Goal: Information Seeking & Learning: Learn about a topic

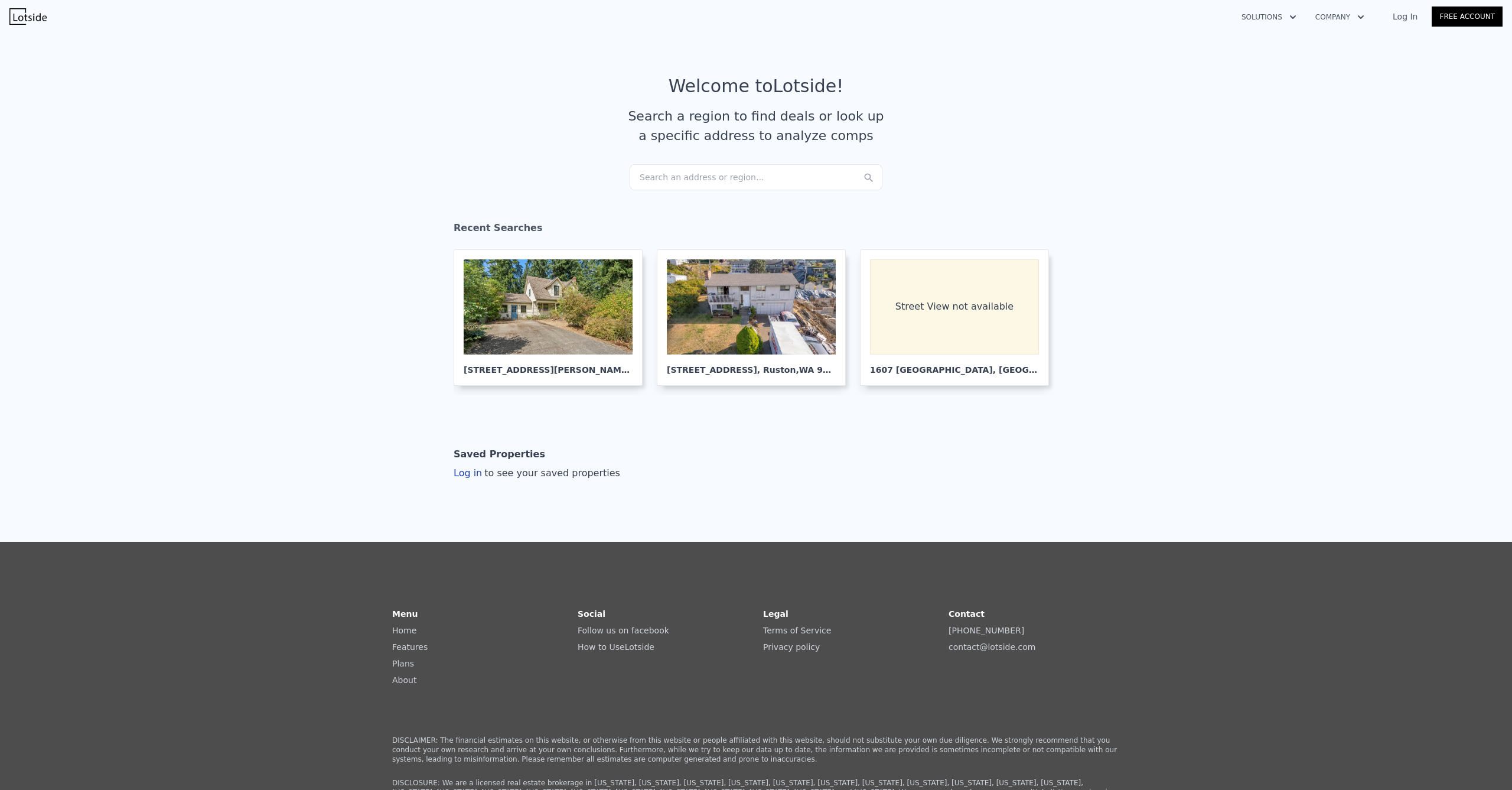
click at [715, 181] on div "Search an address or region..." at bounding box center [756, 177] width 253 height 26
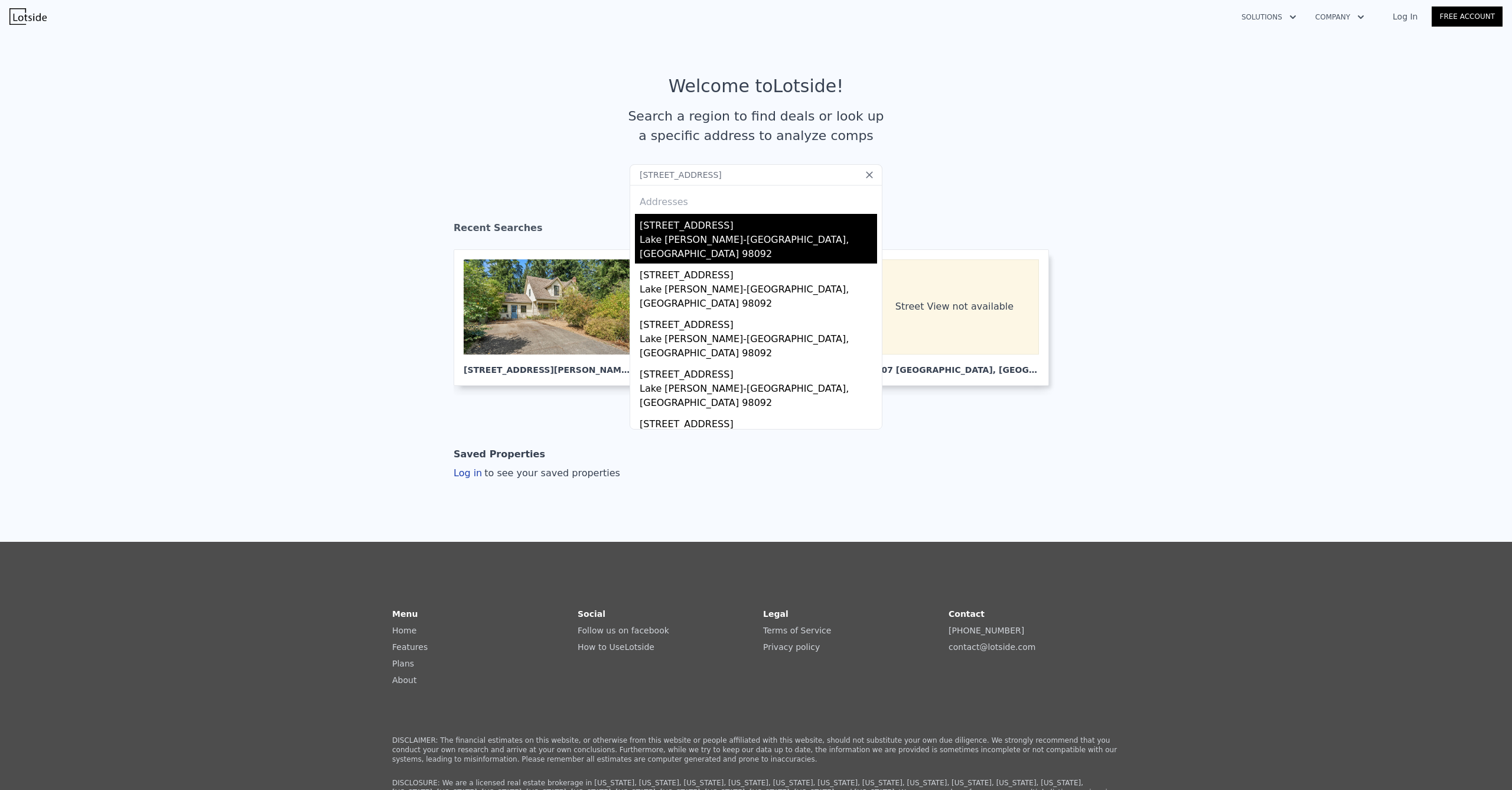
type input "[STREET_ADDRESS]"
click at [699, 230] on div "[STREET_ADDRESS]" at bounding box center [759, 223] width 238 height 19
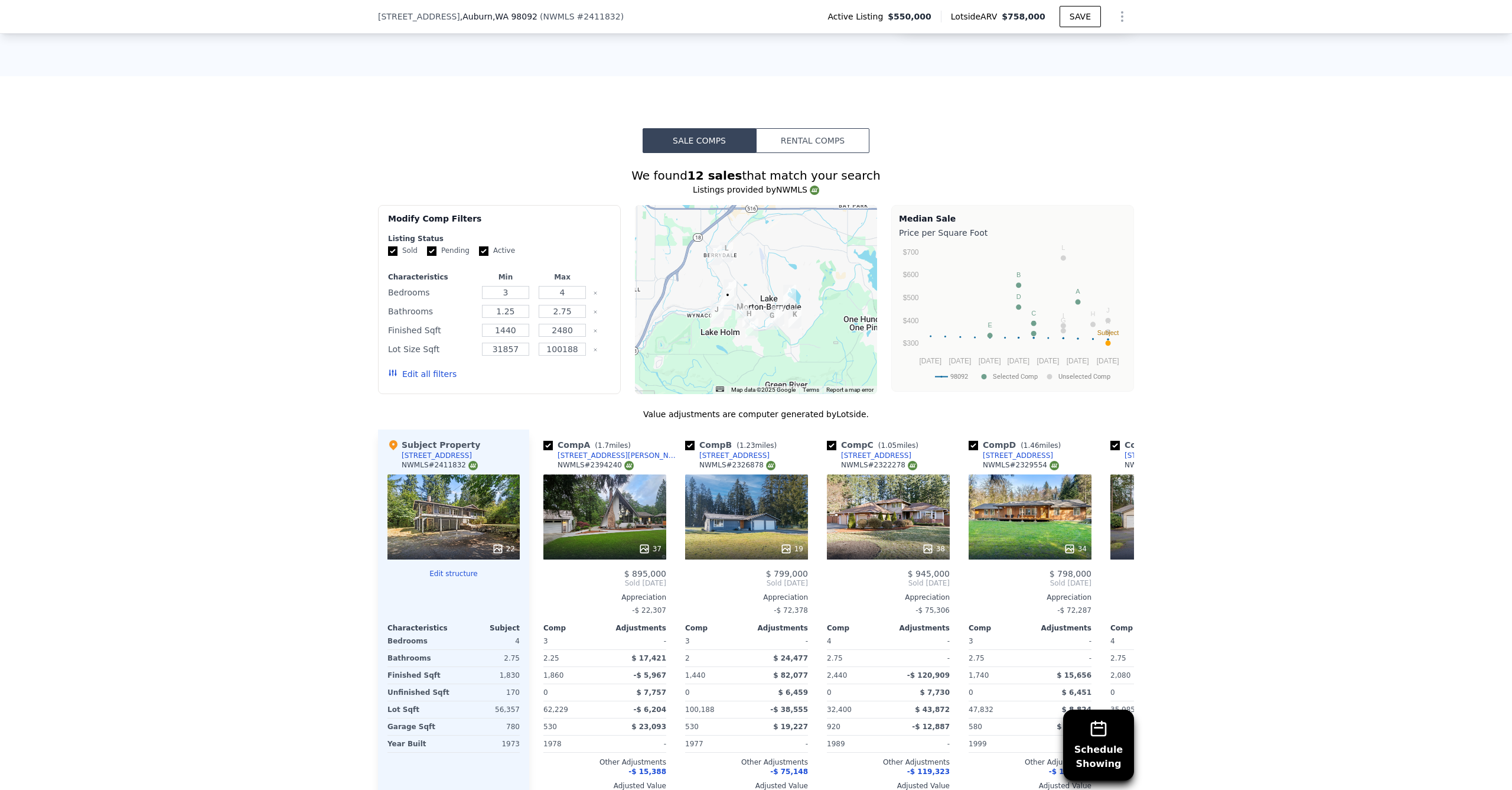
scroll to position [1243, 0]
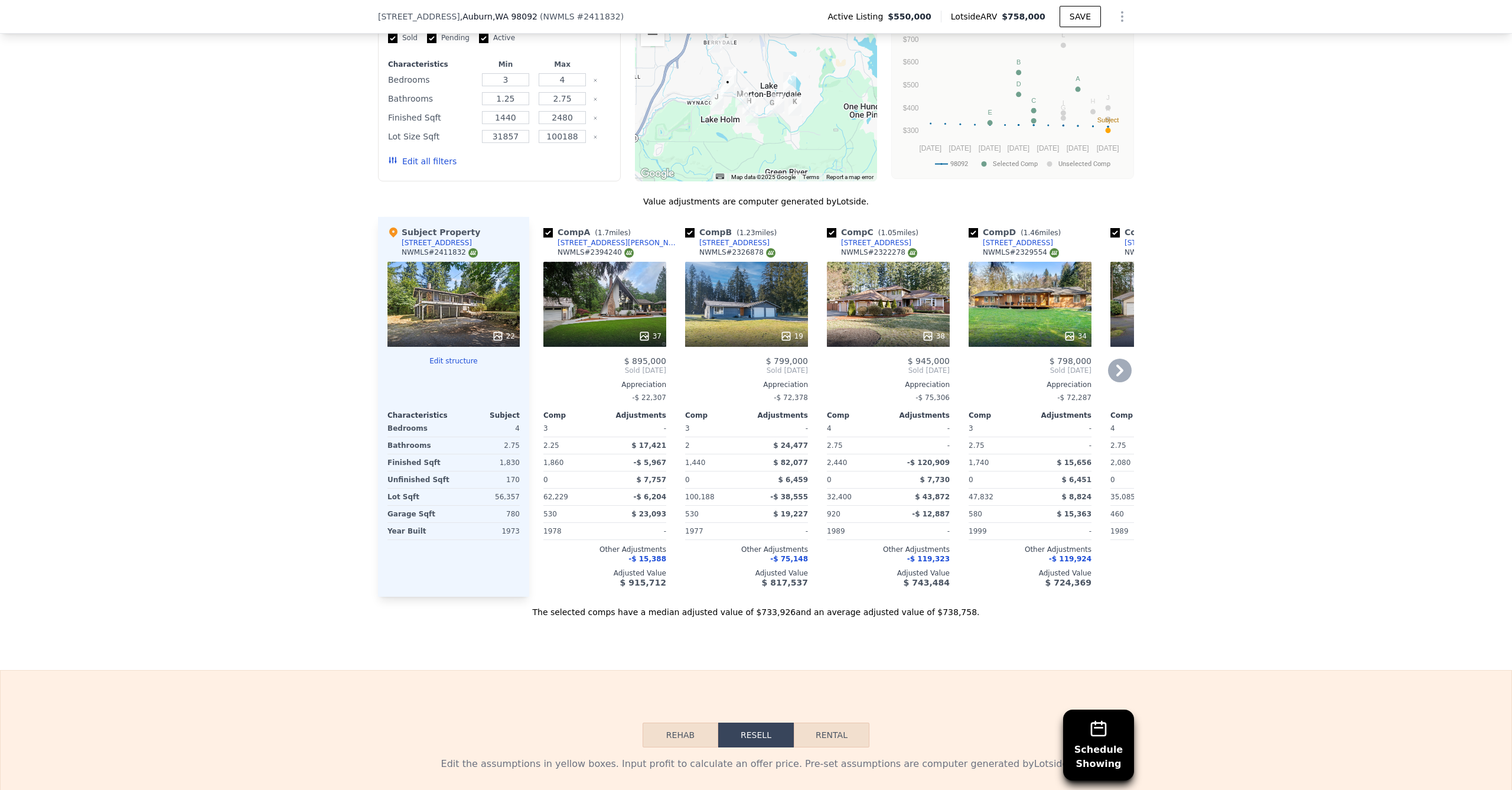
click at [621, 321] on div "37" at bounding box center [604, 304] width 123 height 85
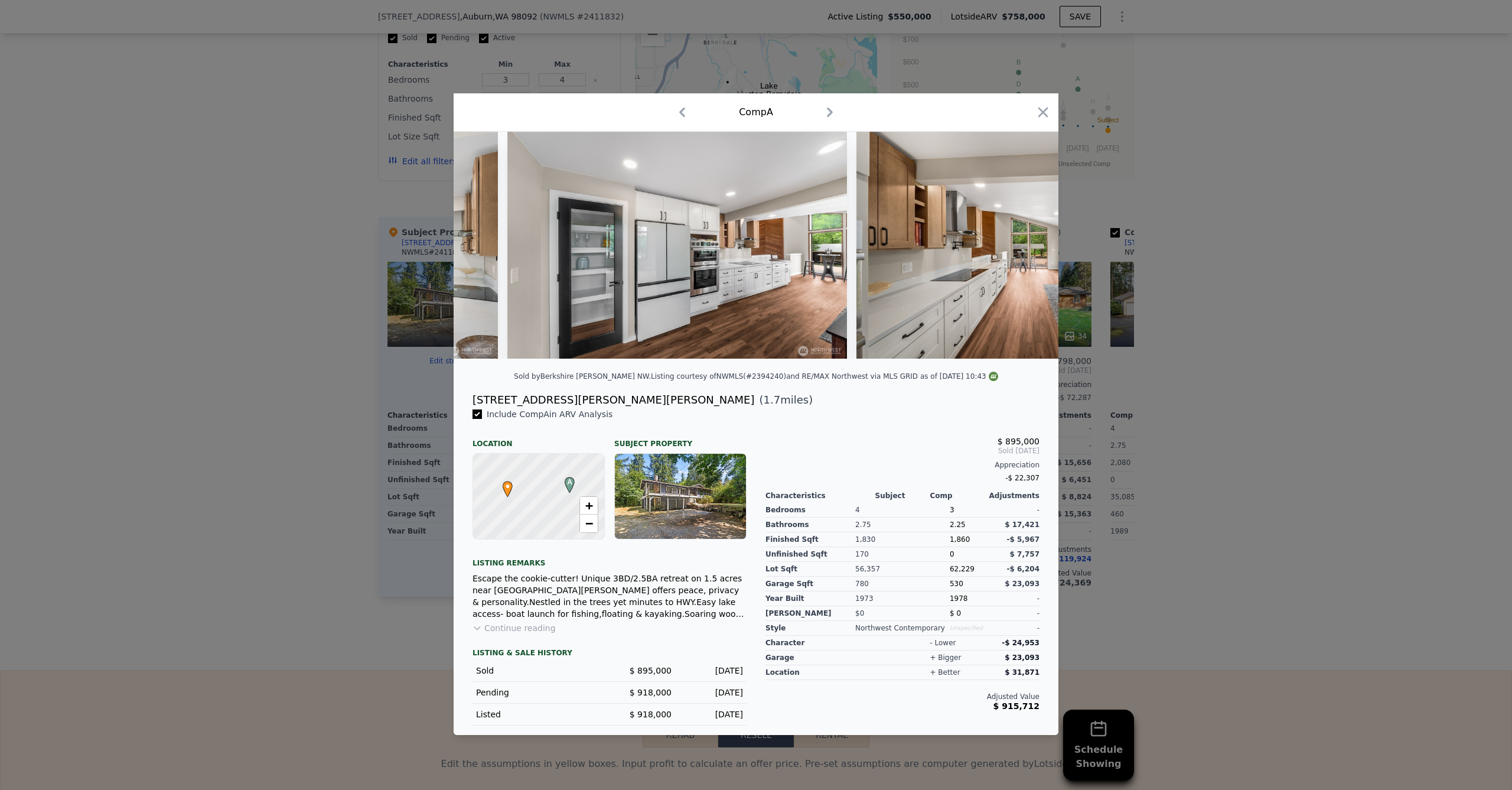
scroll to position [0, 2913]
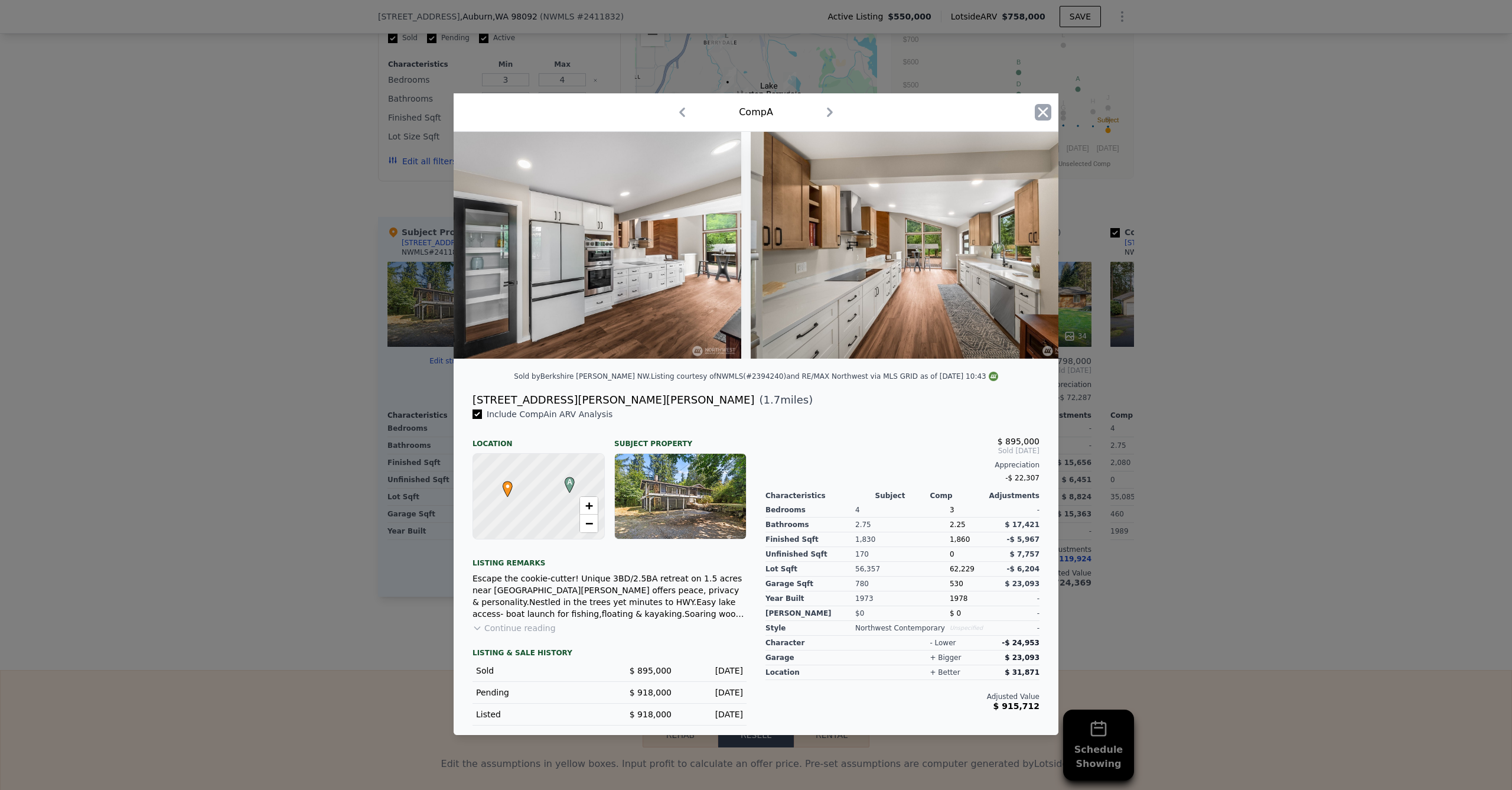
click at [1041, 104] on icon "button" at bounding box center [1043, 112] width 17 height 17
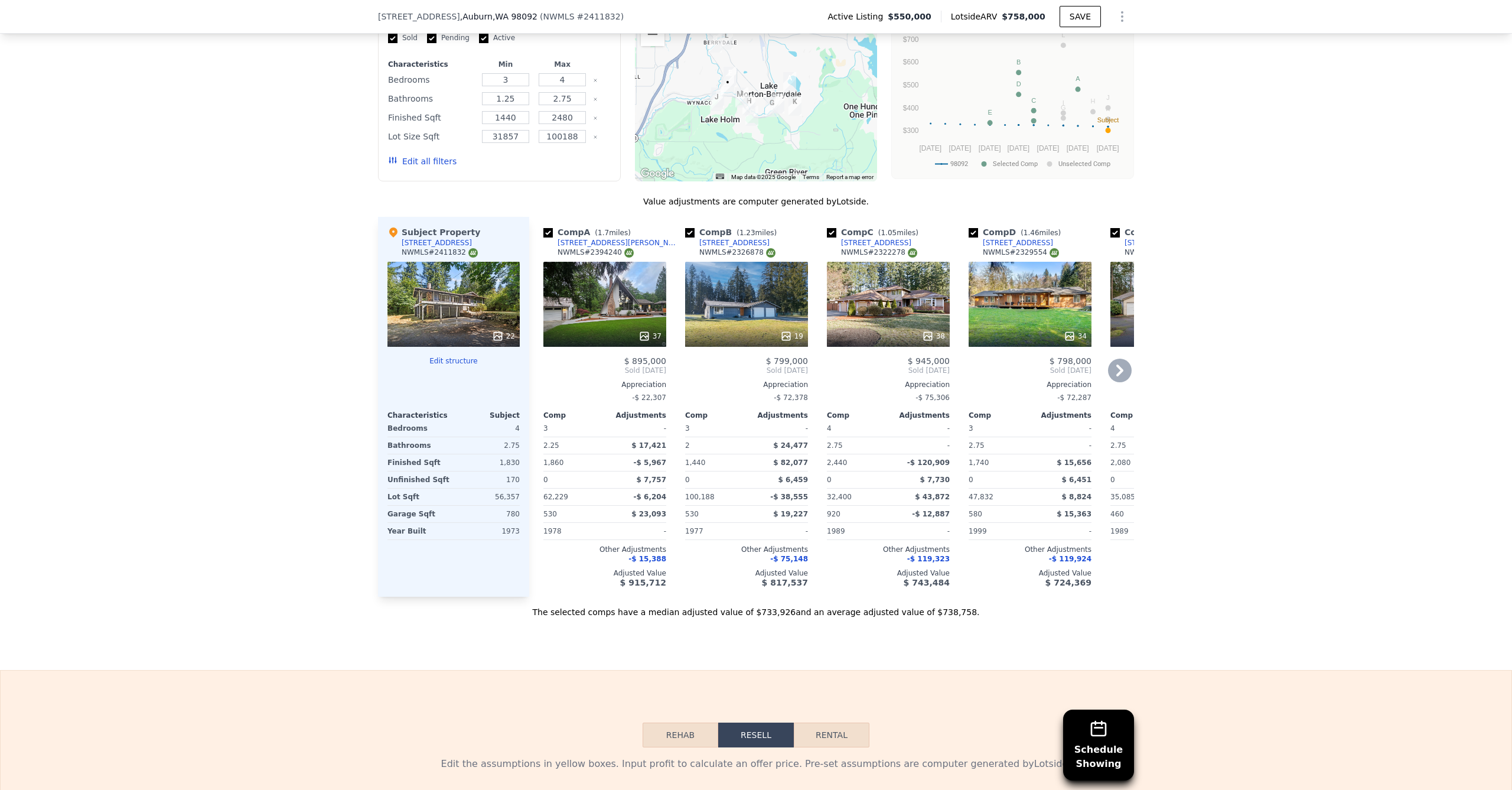
click at [733, 317] on div "19" at bounding box center [746, 304] width 123 height 85
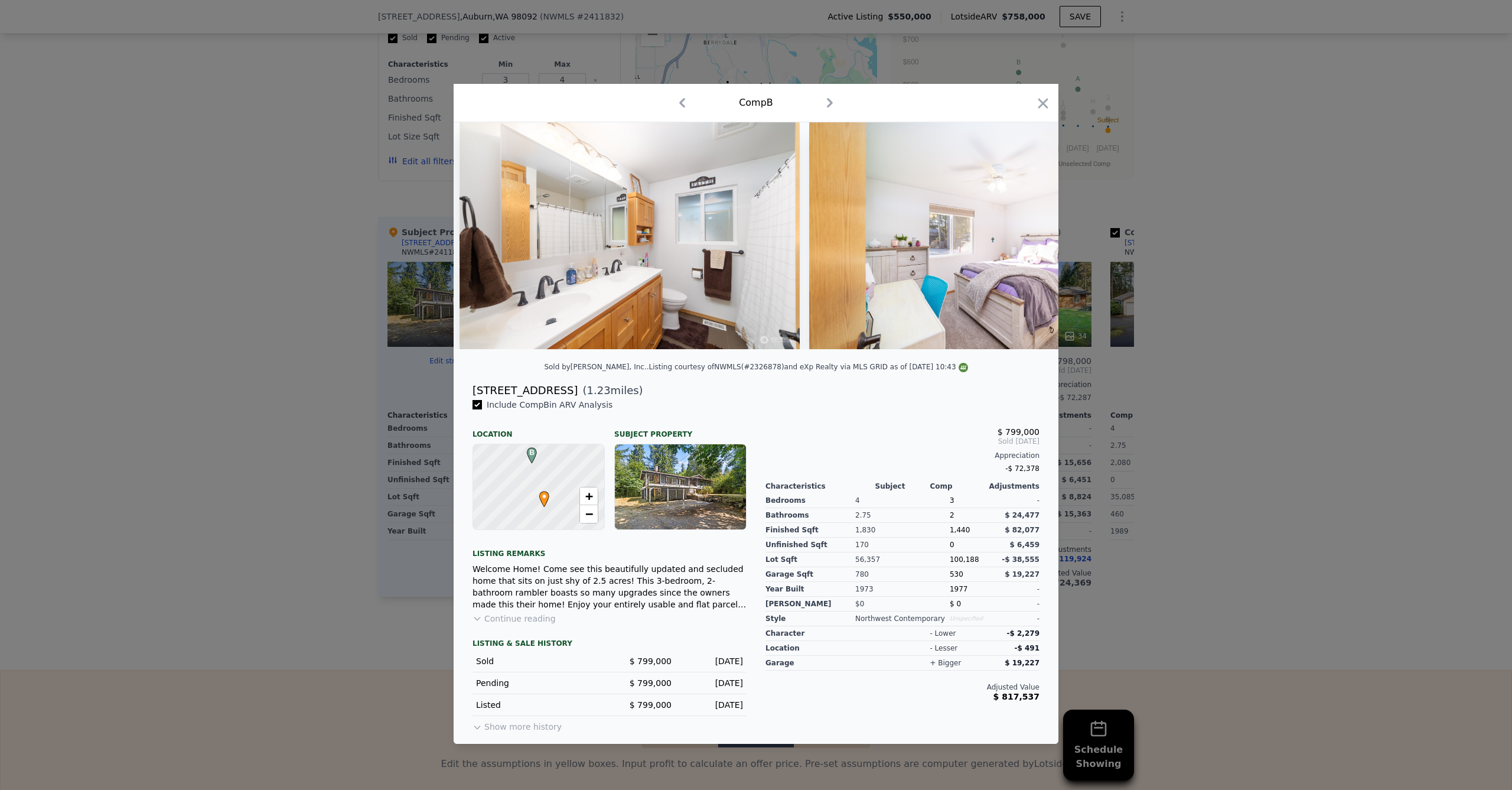
scroll to position [0, 2488]
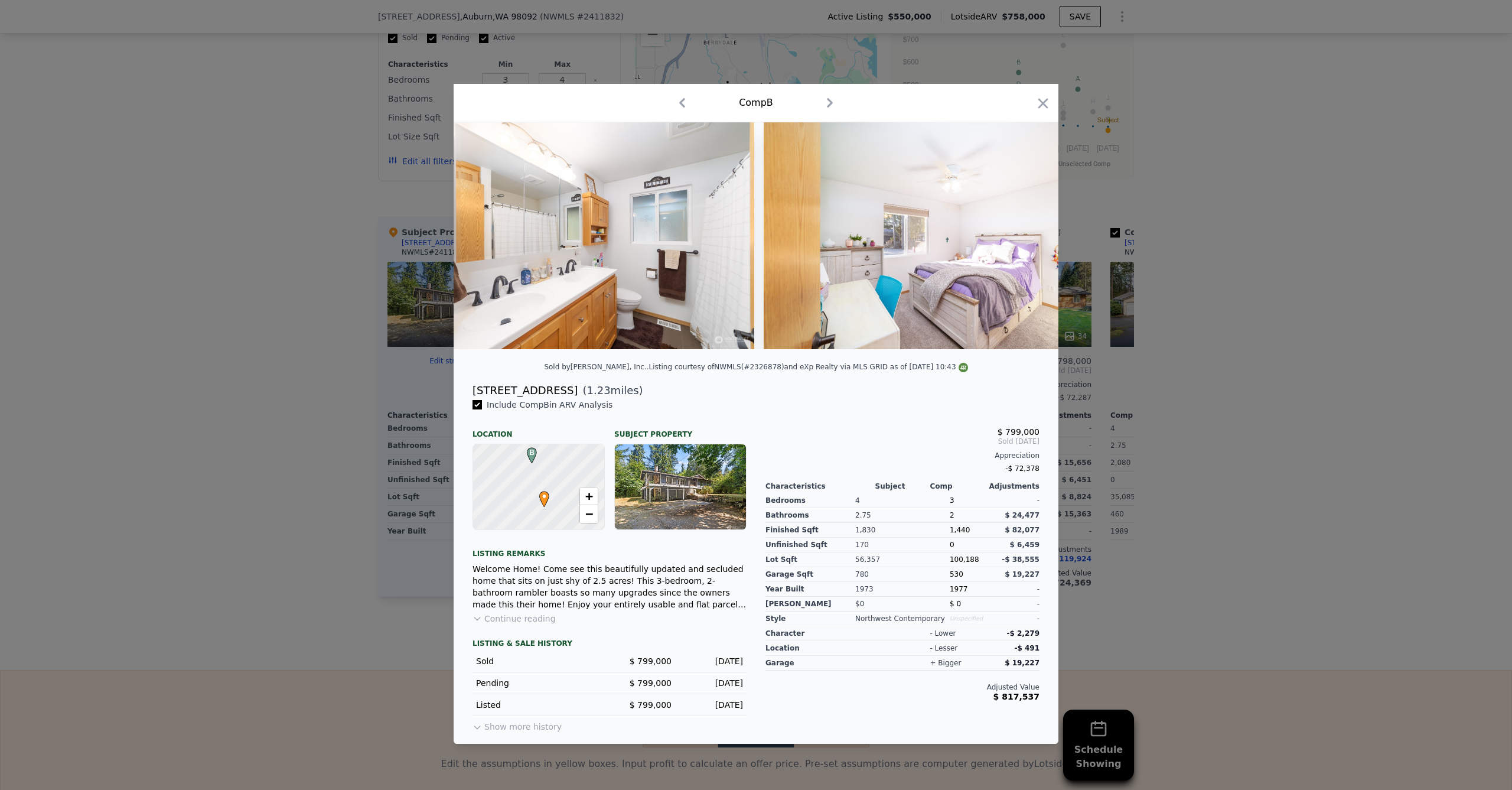
click at [1051, 98] on div "Comp B" at bounding box center [756, 103] width 605 height 38
click at [1045, 96] on icon "button" at bounding box center [1043, 103] width 17 height 17
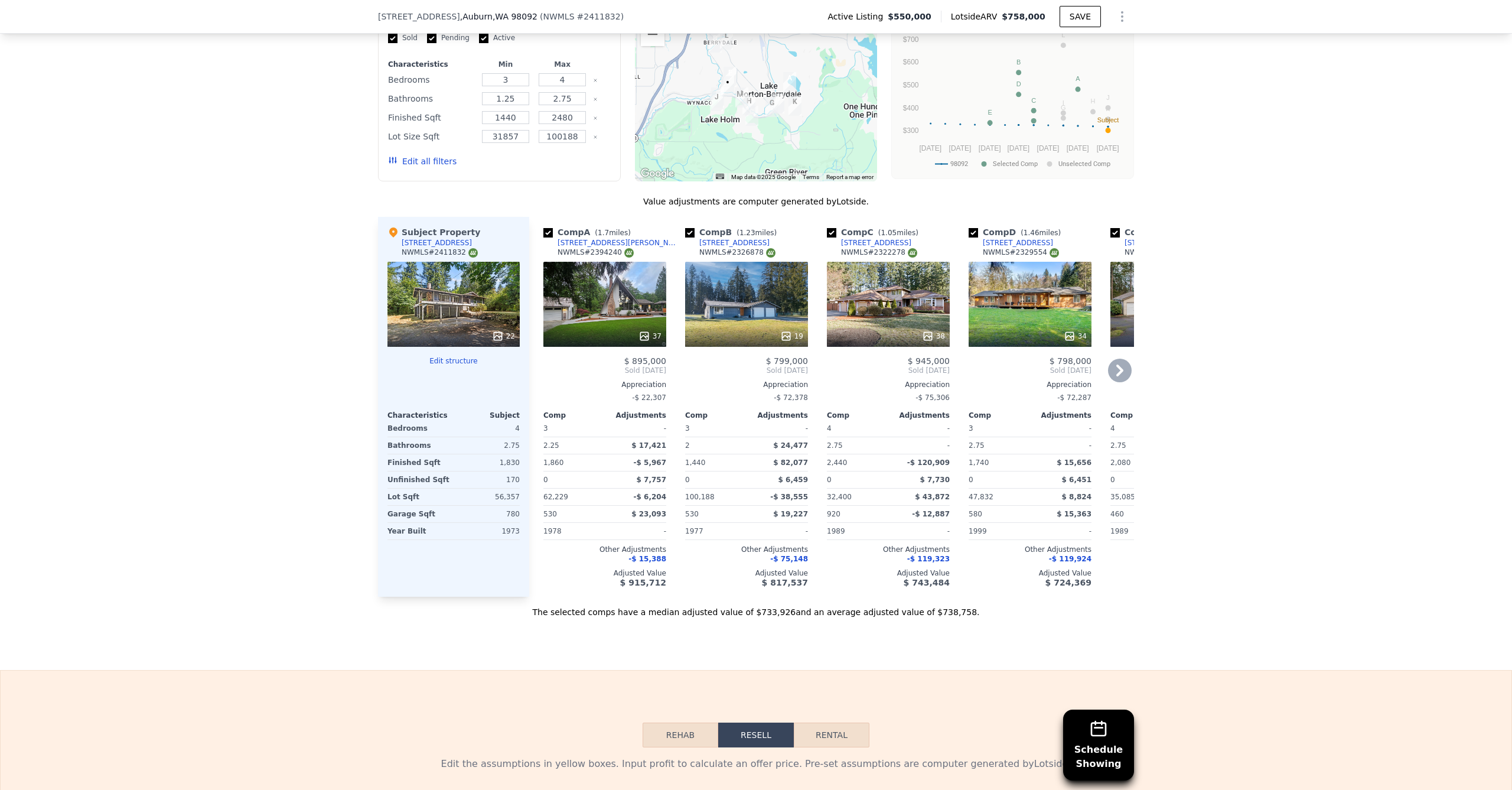
drag, startPoint x: 645, startPoint y: 602, endPoint x: 653, endPoint y: 599, distance: 8.5
click at [653, 597] on div "Comp A ( 1.7 miles) [STREET_ADDRESS][PERSON_NAME] # 2394240 37 $ 895,000 Sold […" at bounding box center [605, 407] width 132 height 380
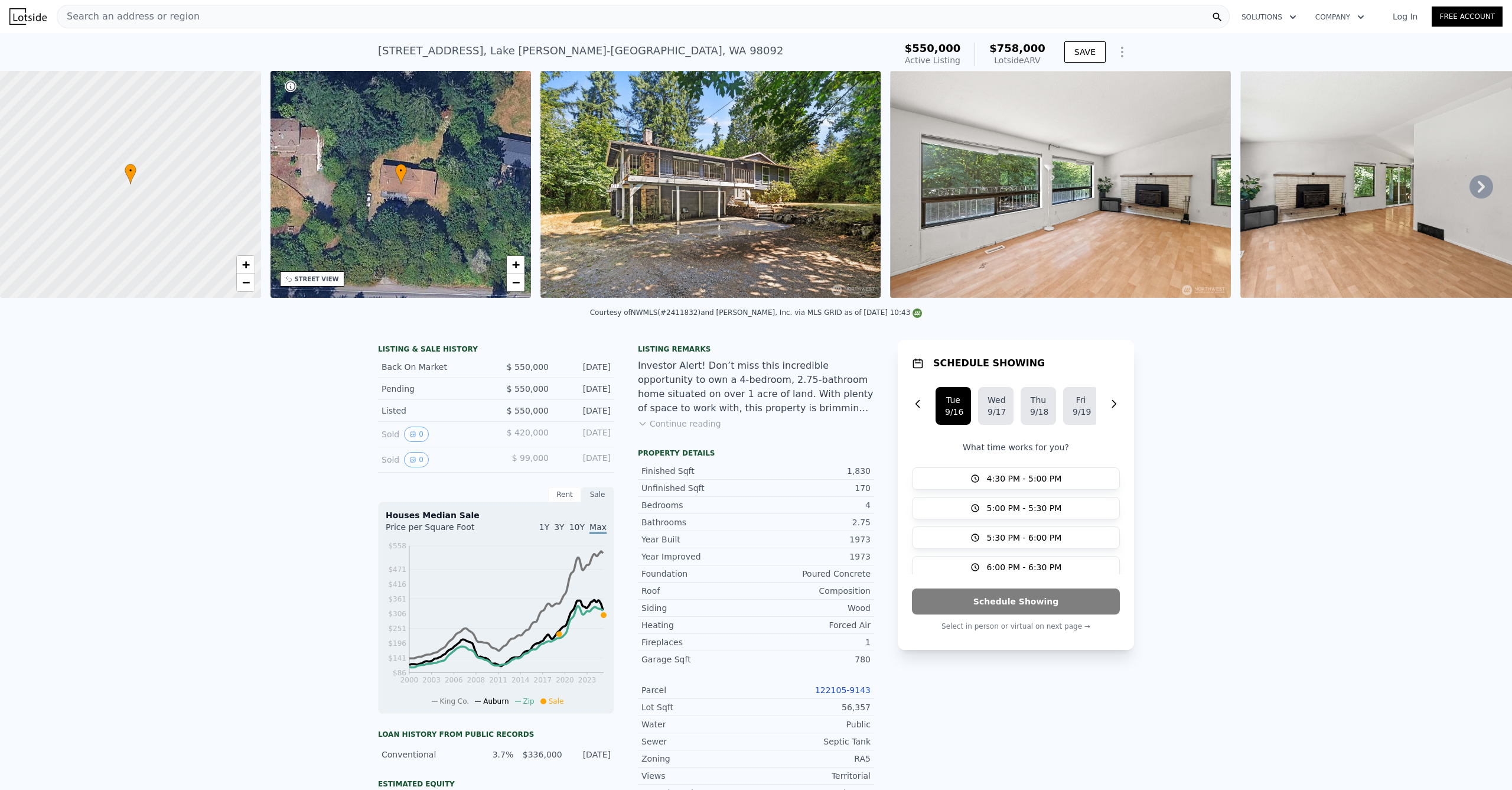
click at [602, 171] on img at bounding box center [711, 184] width 340 height 227
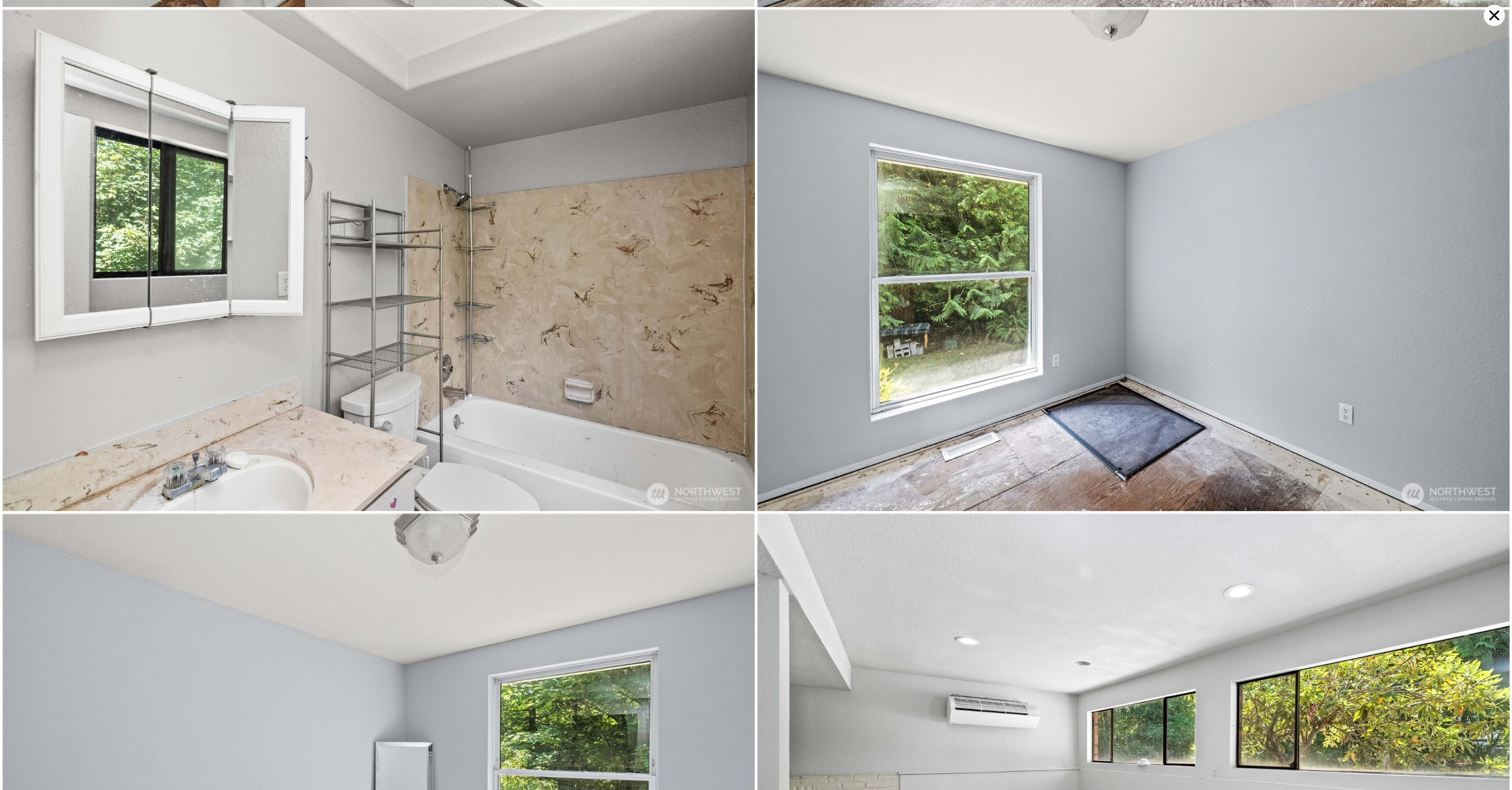
scroll to position [2005, 0]
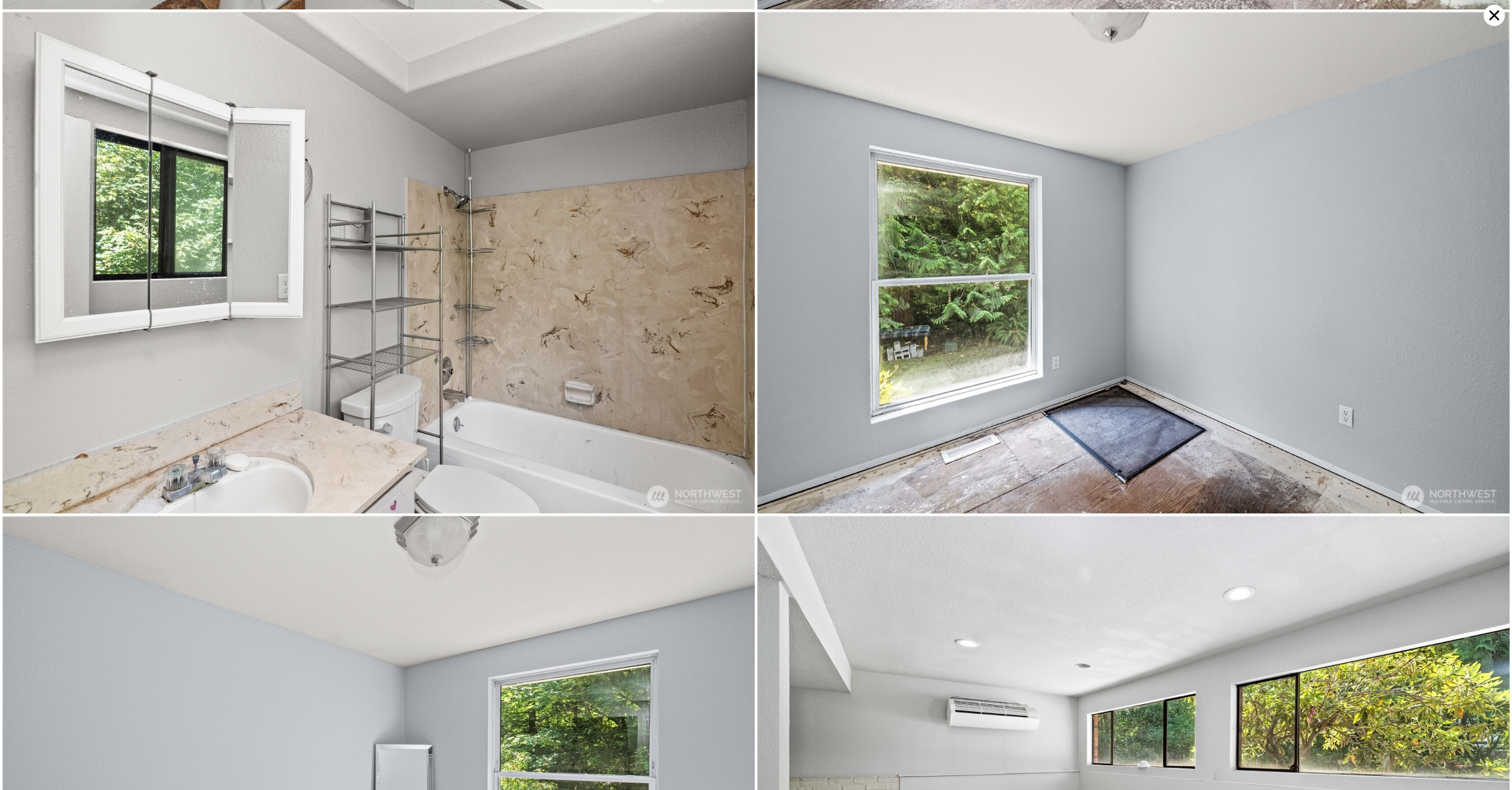
drag, startPoint x: 1492, startPoint y: 18, endPoint x: 1461, endPoint y: 33, distance: 34.4
click at [1492, 18] on icon at bounding box center [1495, 15] width 10 height 10
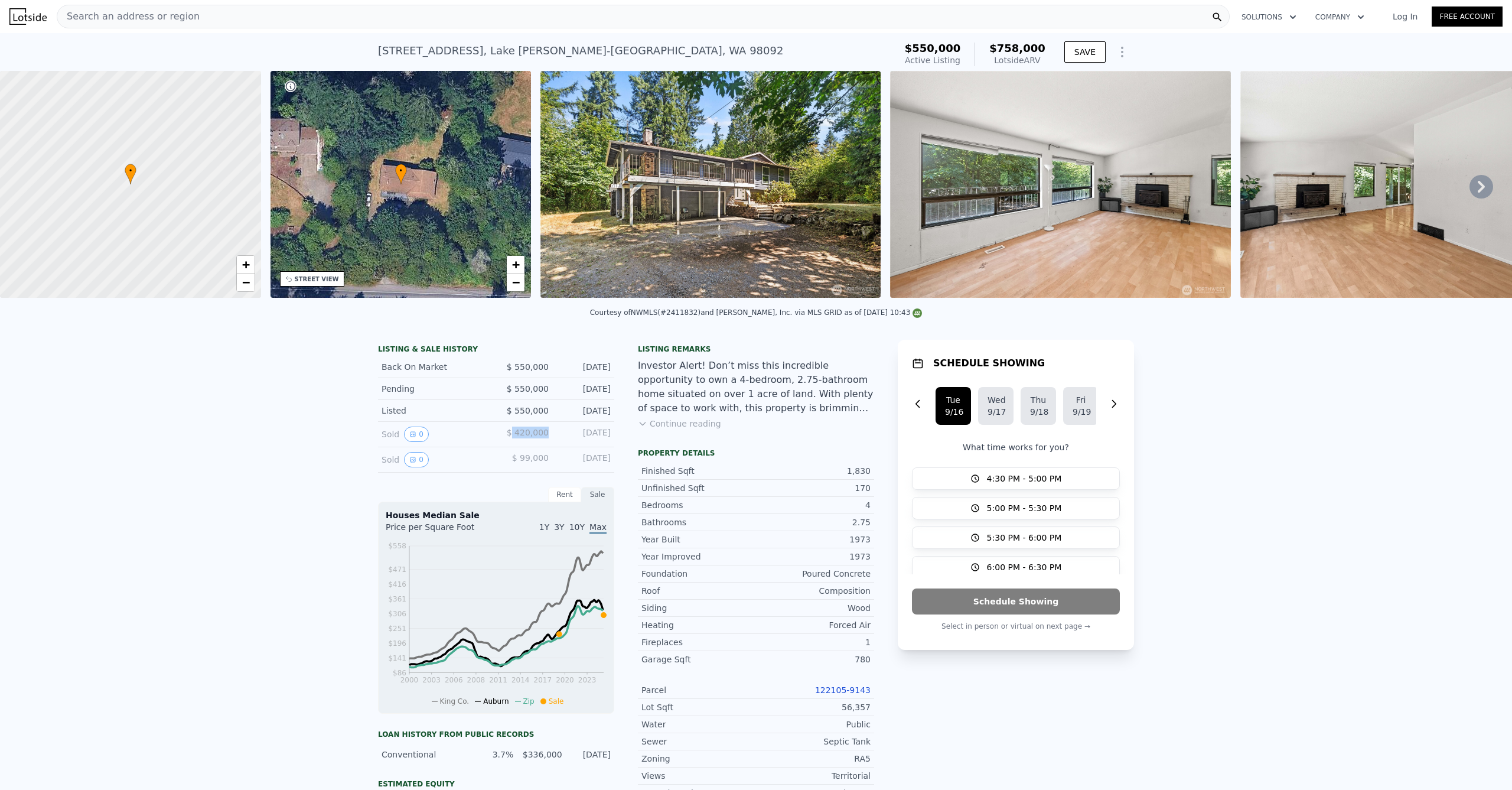
drag, startPoint x: 525, startPoint y: 439, endPoint x: 548, endPoint y: 438, distance: 23.0
click at [548, 438] on div "Sold 0 $ 420,000 [DATE]" at bounding box center [496, 434] width 237 height 25
click at [227, 426] on div "LISTING & SALE HISTORY Back On Market $ 550,000 [DATE] Pending $ 550,000 [DATE]…" at bounding box center [756, 720] width 1512 height 780
click at [633, 432] on div "LISTING & SALE HISTORY Back On Market $ 550,000 [DATE] Pending $ 550,000 [DATE]…" at bounding box center [626, 699] width 496 height 719
click at [694, 427] on button "Continue reading" at bounding box center [679, 423] width 83 height 12
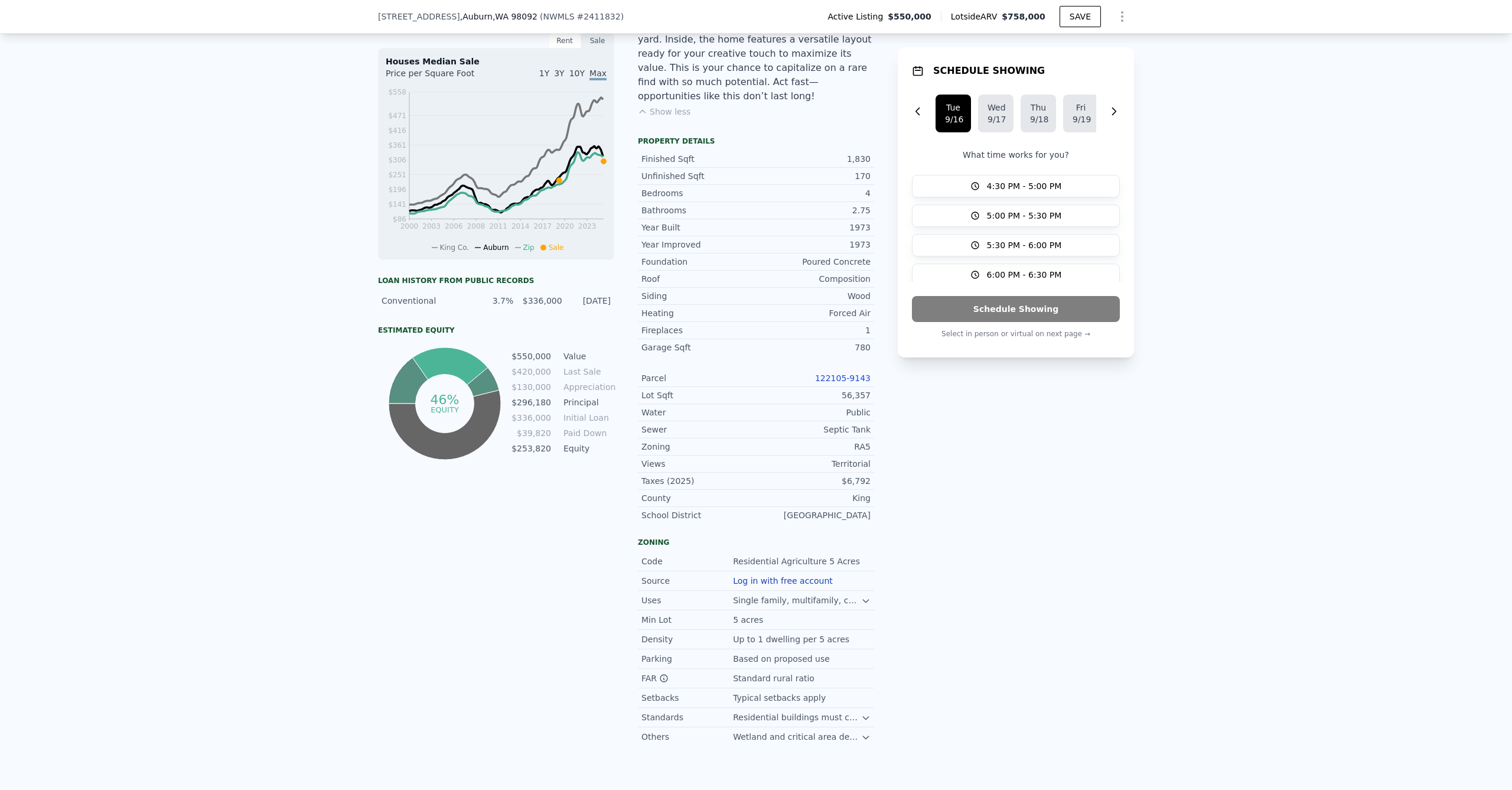
scroll to position [0, 0]
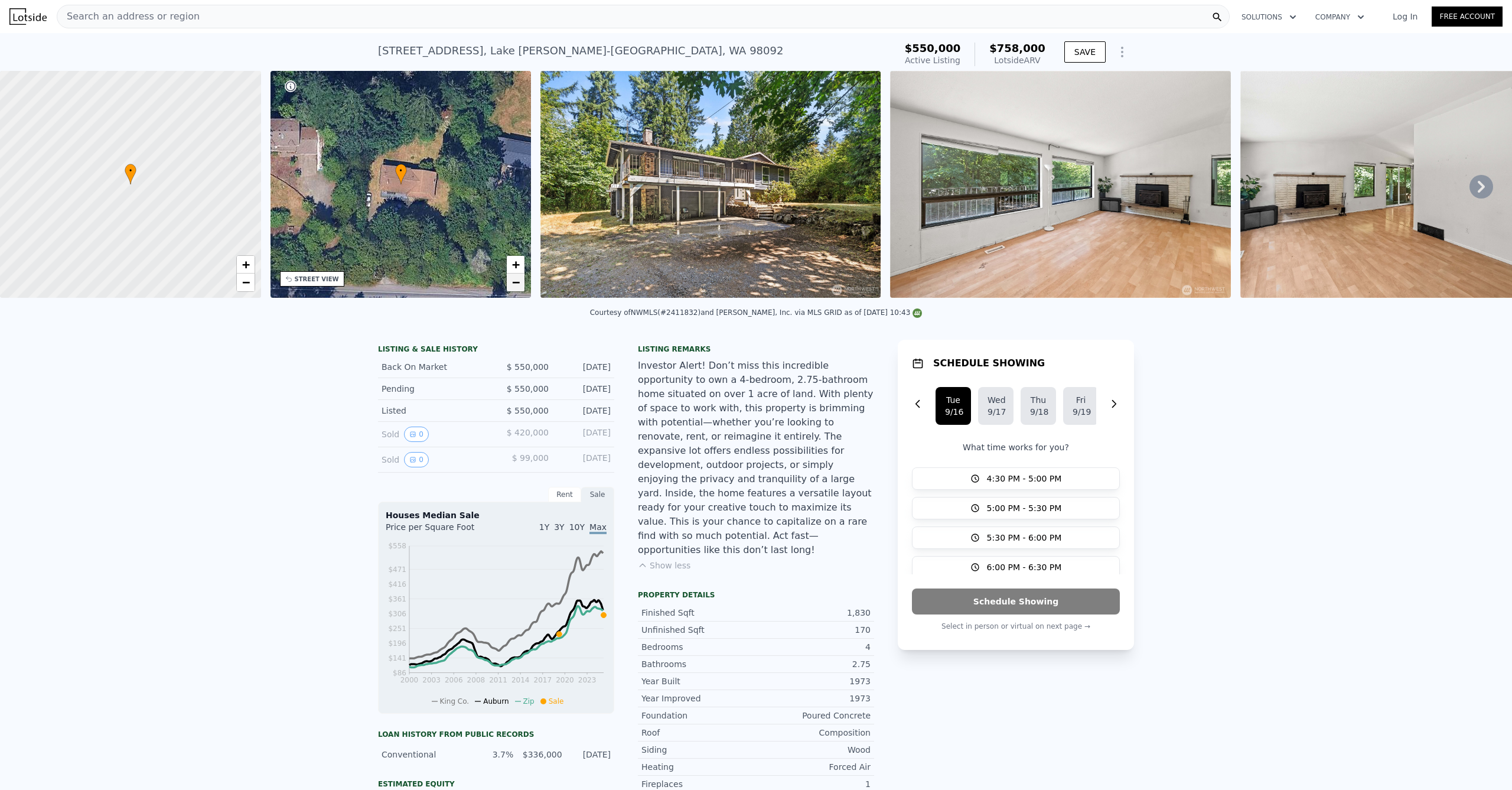
click at [513, 280] on span "−" at bounding box center [516, 282] width 7 height 15
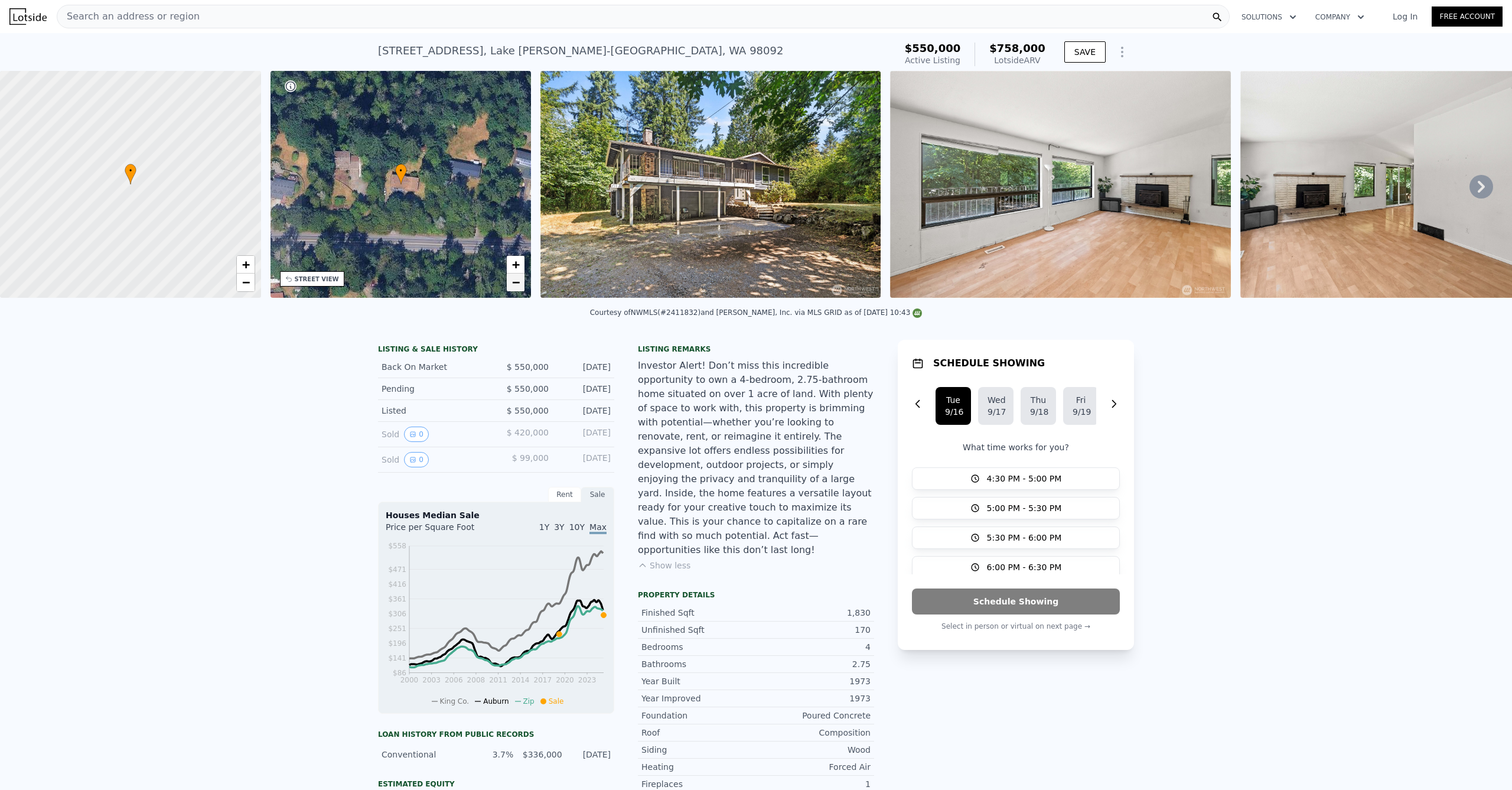
click at [511, 285] on link "−" at bounding box center [515, 282] width 18 height 18
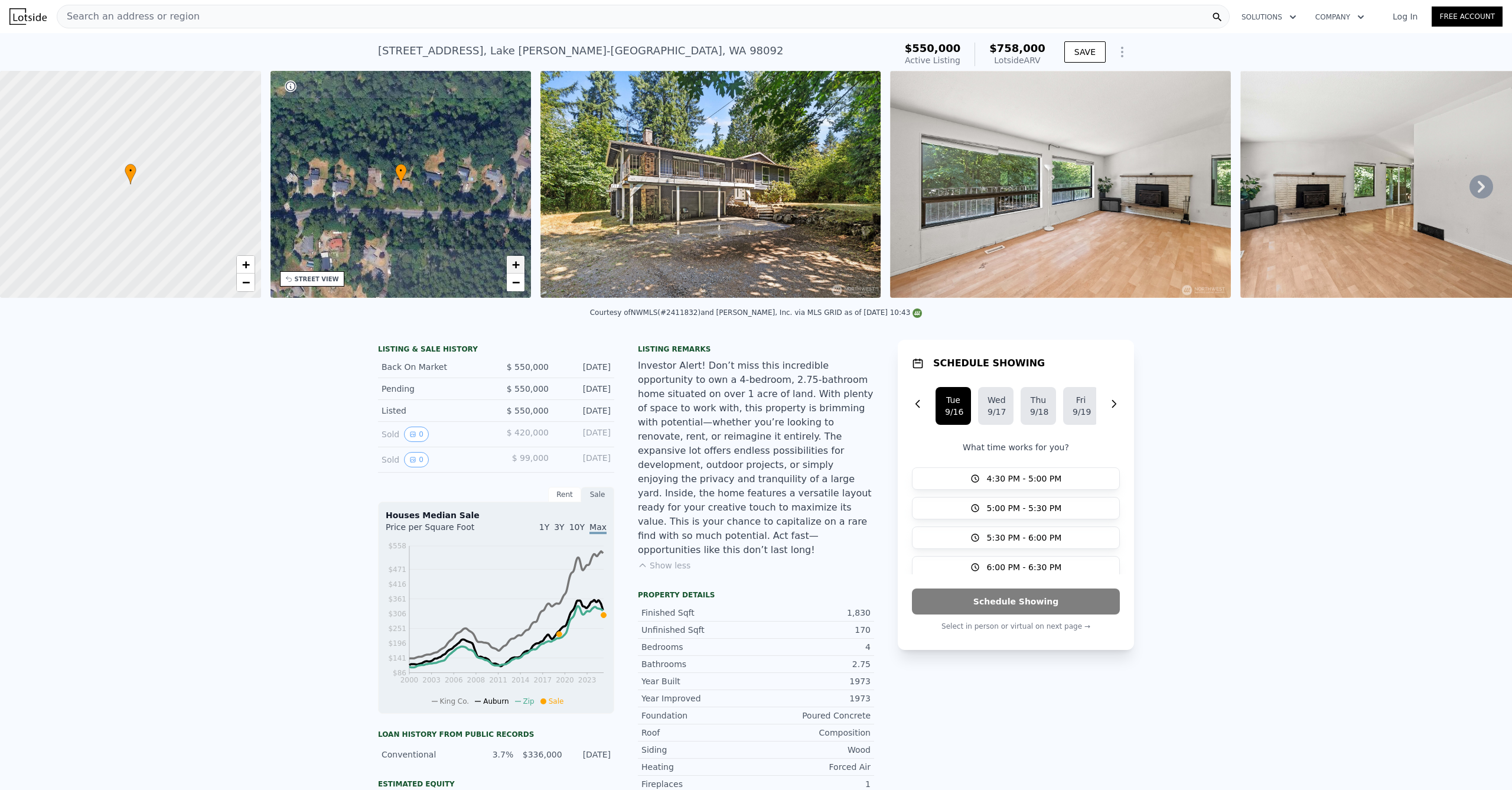
click at [511, 264] on link "+" at bounding box center [515, 264] width 18 height 18
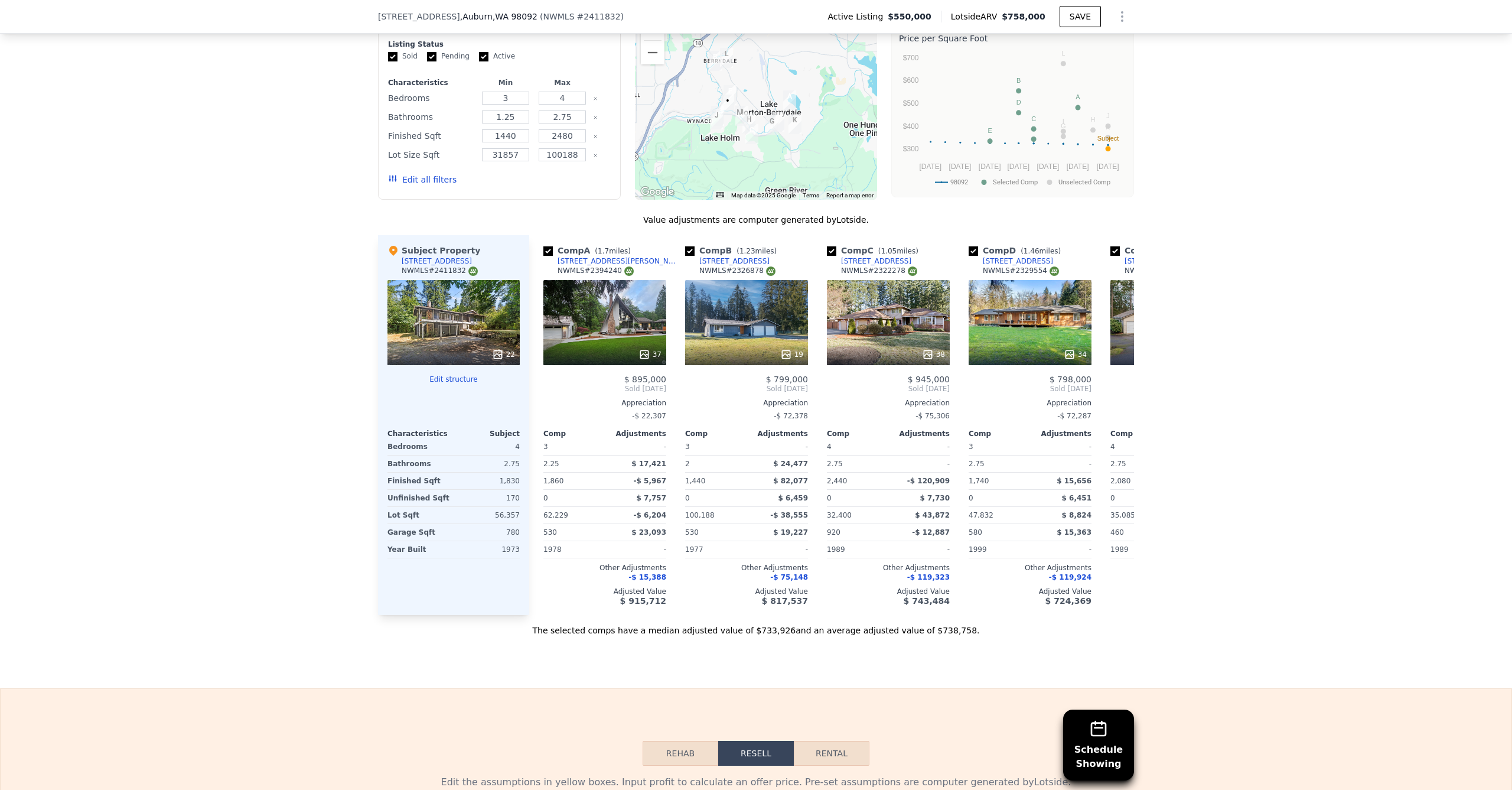
scroll to position [1857, 0]
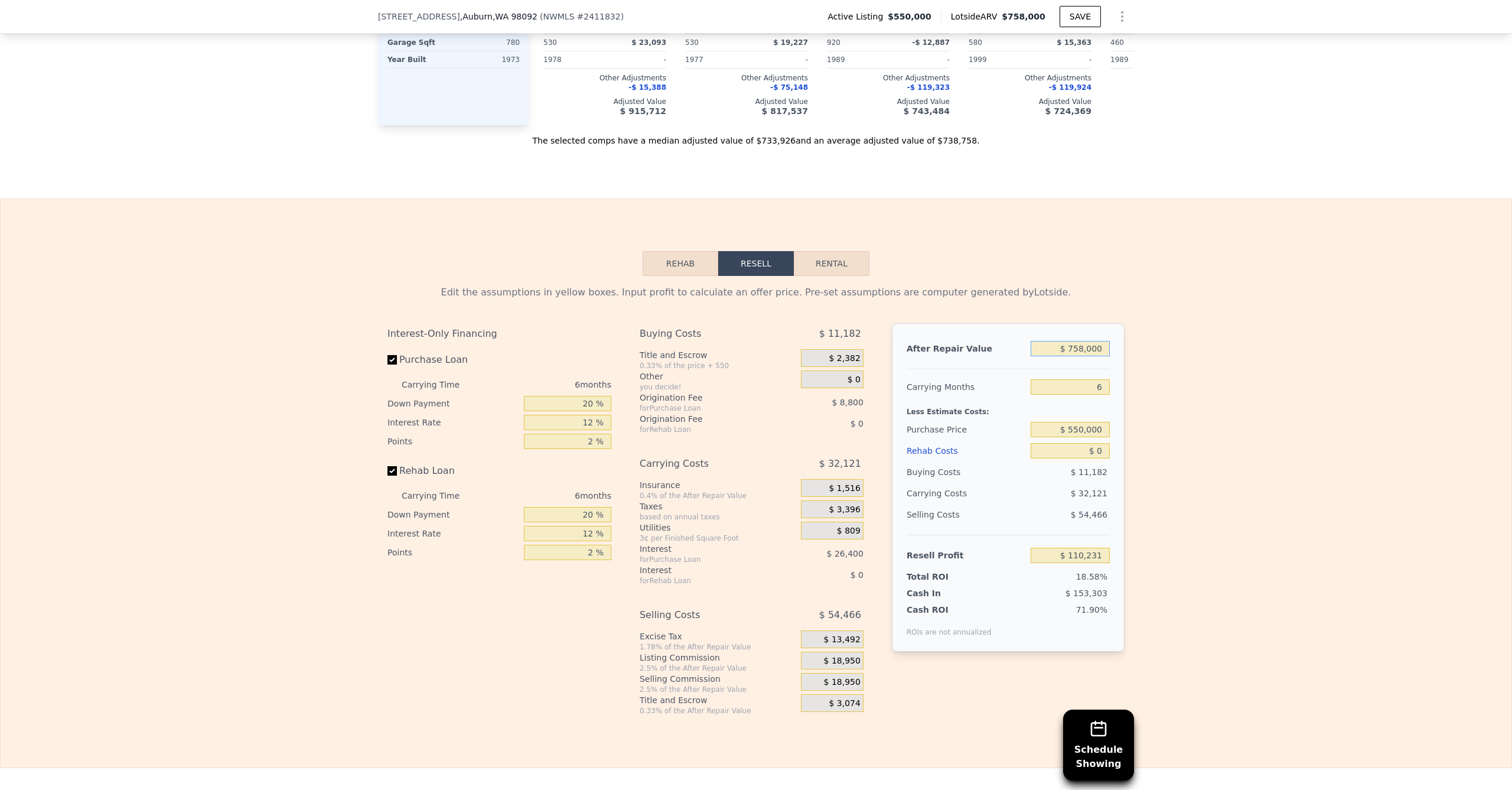
click at [1083, 341] on input "$ 758,000" at bounding box center [1070, 348] width 79 height 15
click at [1073, 341] on input "$ 758,000" at bounding box center [1070, 348] width 79 height 15
click at [1077, 341] on input "$ 758,000" at bounding box center [1070, 348] width 79 height 15
drag, startPoint x: 1080, startPoint y: 340, endPoint x: 1021, endPoint y: 335, distance: 59.2
click at [1021, 338] on div "After Repair Value $ 758,000" at bounding box center [1008, 349] width 203 height 22
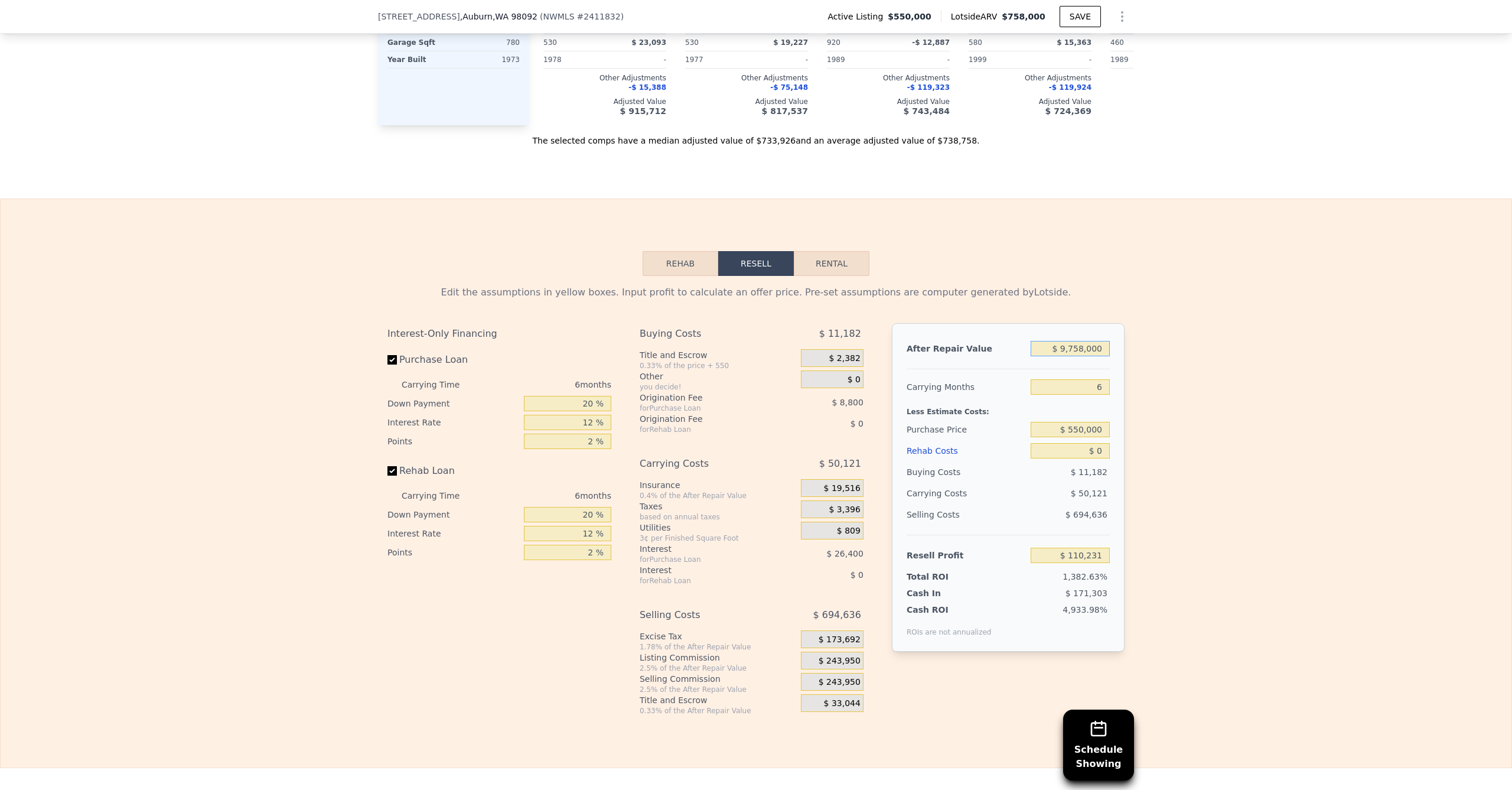
type input "$ 99,758,000"
type input "$ 91,870,361"
drag, startPoint x: 1079, startPoint y: 340, endPoint x: 1005, endPoint y: 337, distance: 74.1
click at [1005, 338] on div "After Repair Value $ 99,758,000" at bounding box center [1008, 349] width 203 height 22
type input "$ 999,758,000"
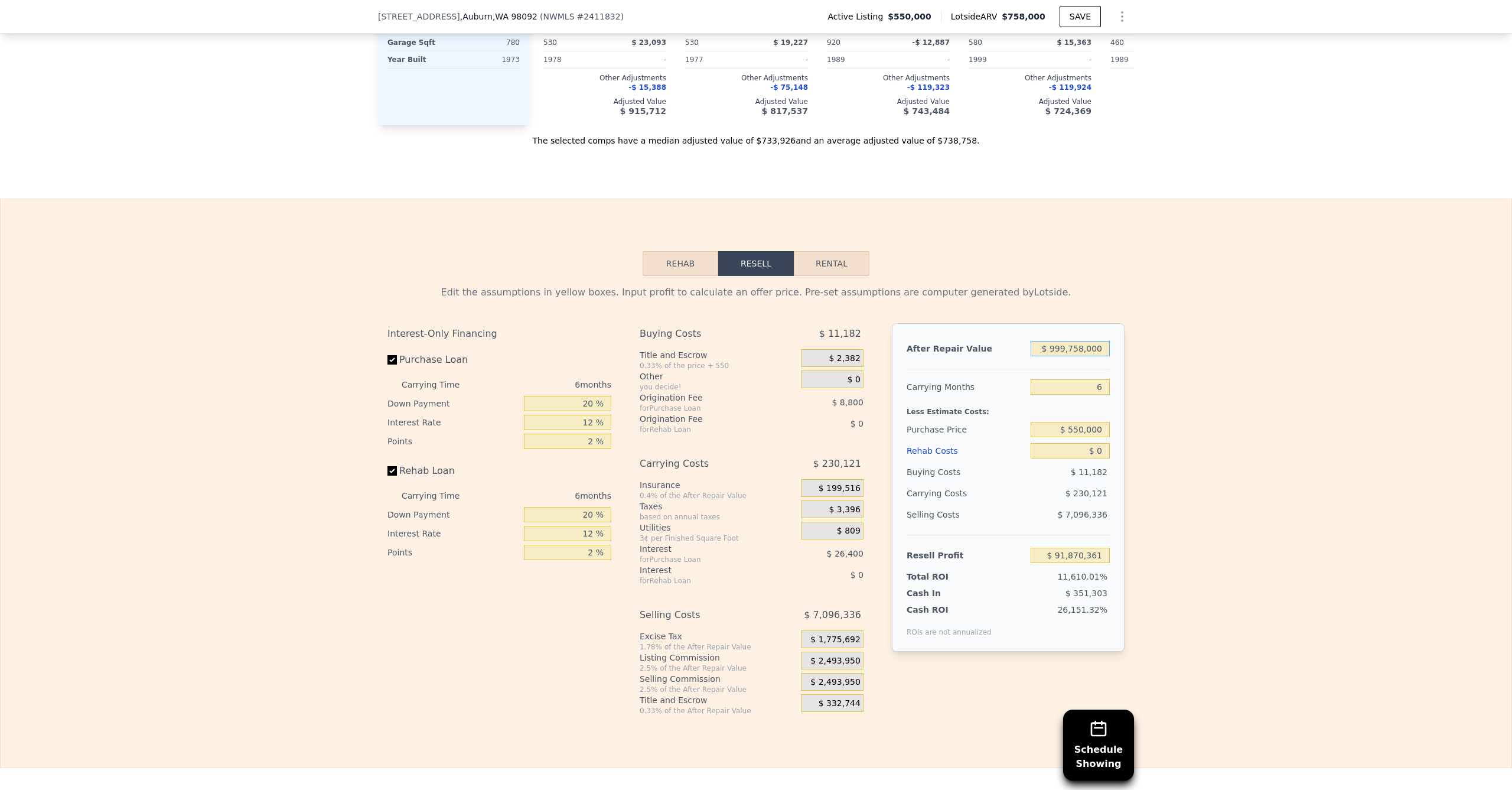
type input "$ 926,053,361"
click at [1110, 344] on div "After Repair Value $ 999,758,000 Carrying Months 6 Less Estimate Costs: Purchas…" at bounding box center [1008, 487] width 233 height 328
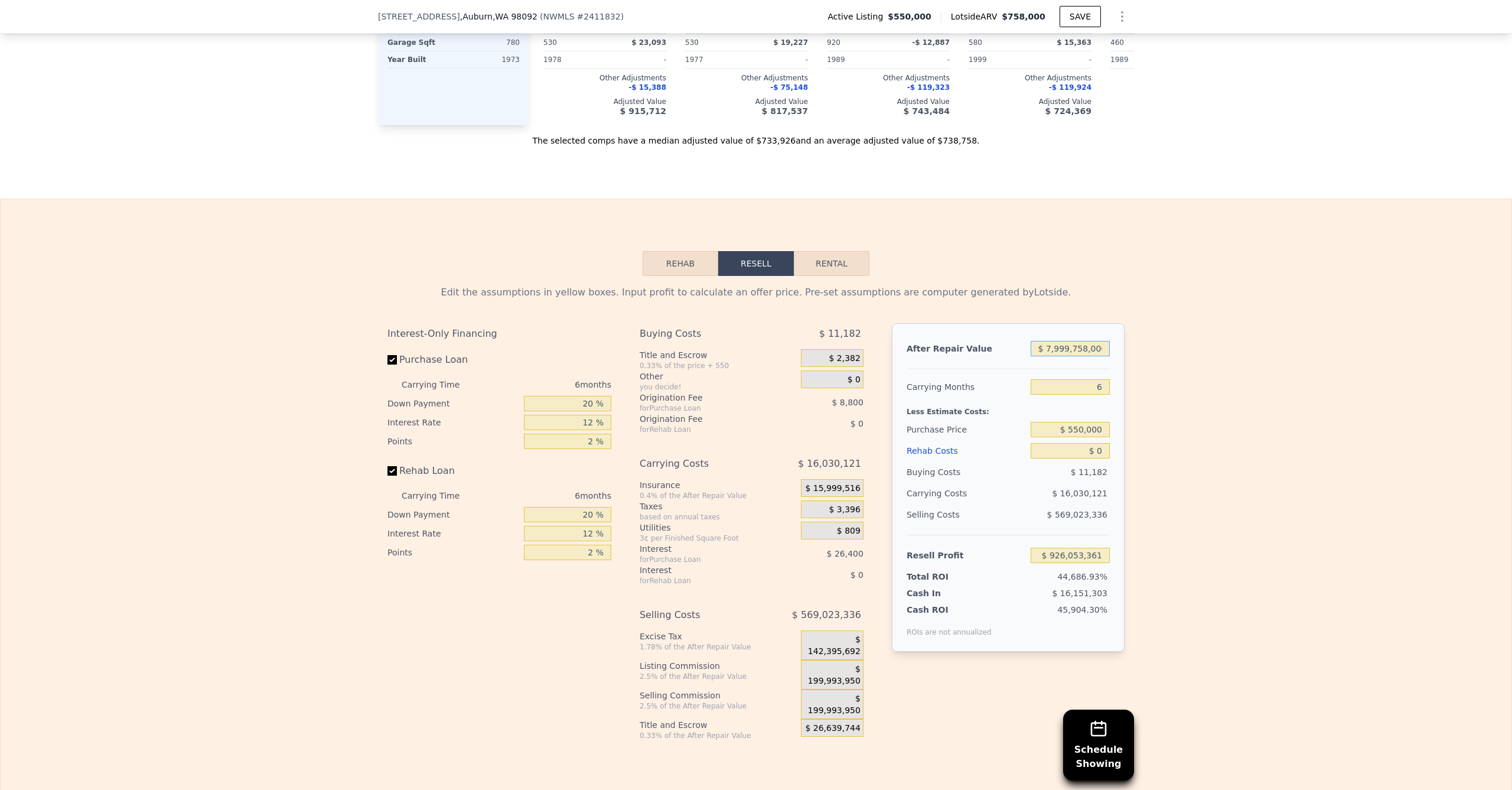
type input "$ 79,999,758,000"
type input "$ 74,148,783,361"
type input "$ 7,999,758,000"
type input "$ 7,414,143,361"
type input "$ 999,758,000"
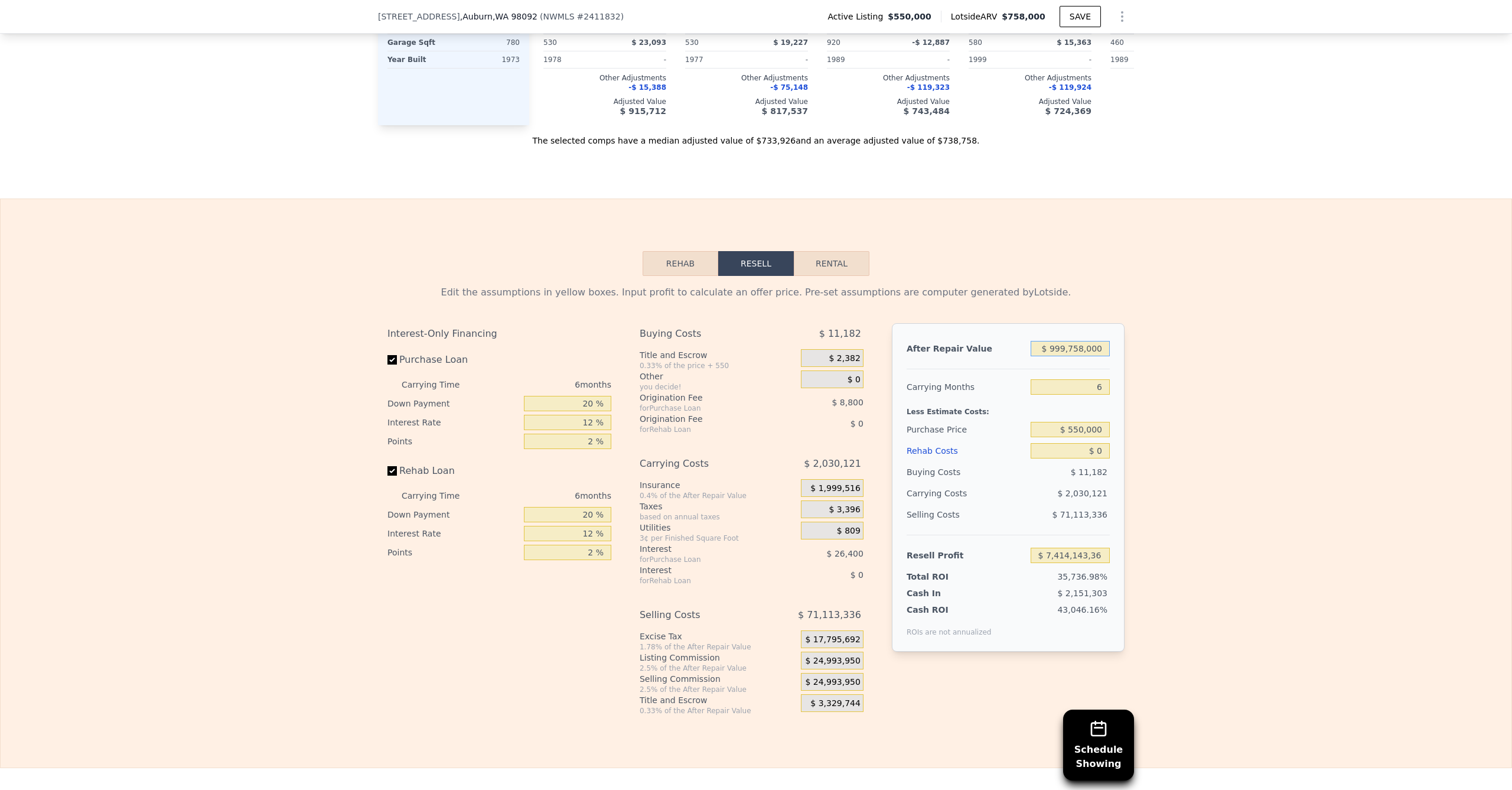
type input "$ 926,053,361"
click at [1098, 341] on input "$ 999,758,000" at bounding box center [1070, 348] width 79 height 15
type input "$ 9,997,580"
type input "$ 8,674,119"
type input "$ 999,758"
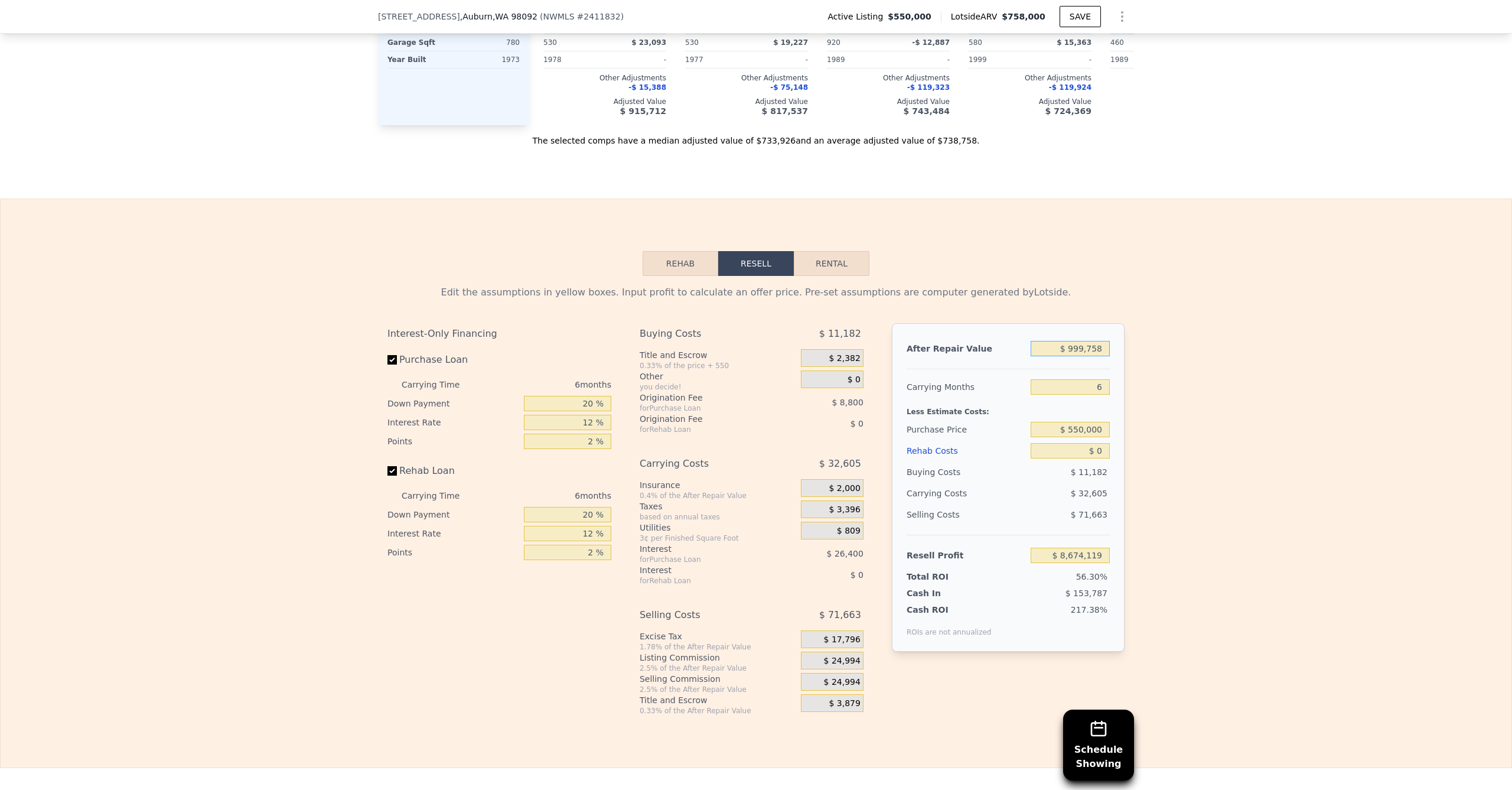
type input "$ 334,308"
type input "$ 99,975"
type input "-$ 499,673"
type input "$ 9,997"
type input "-$ 583,071"
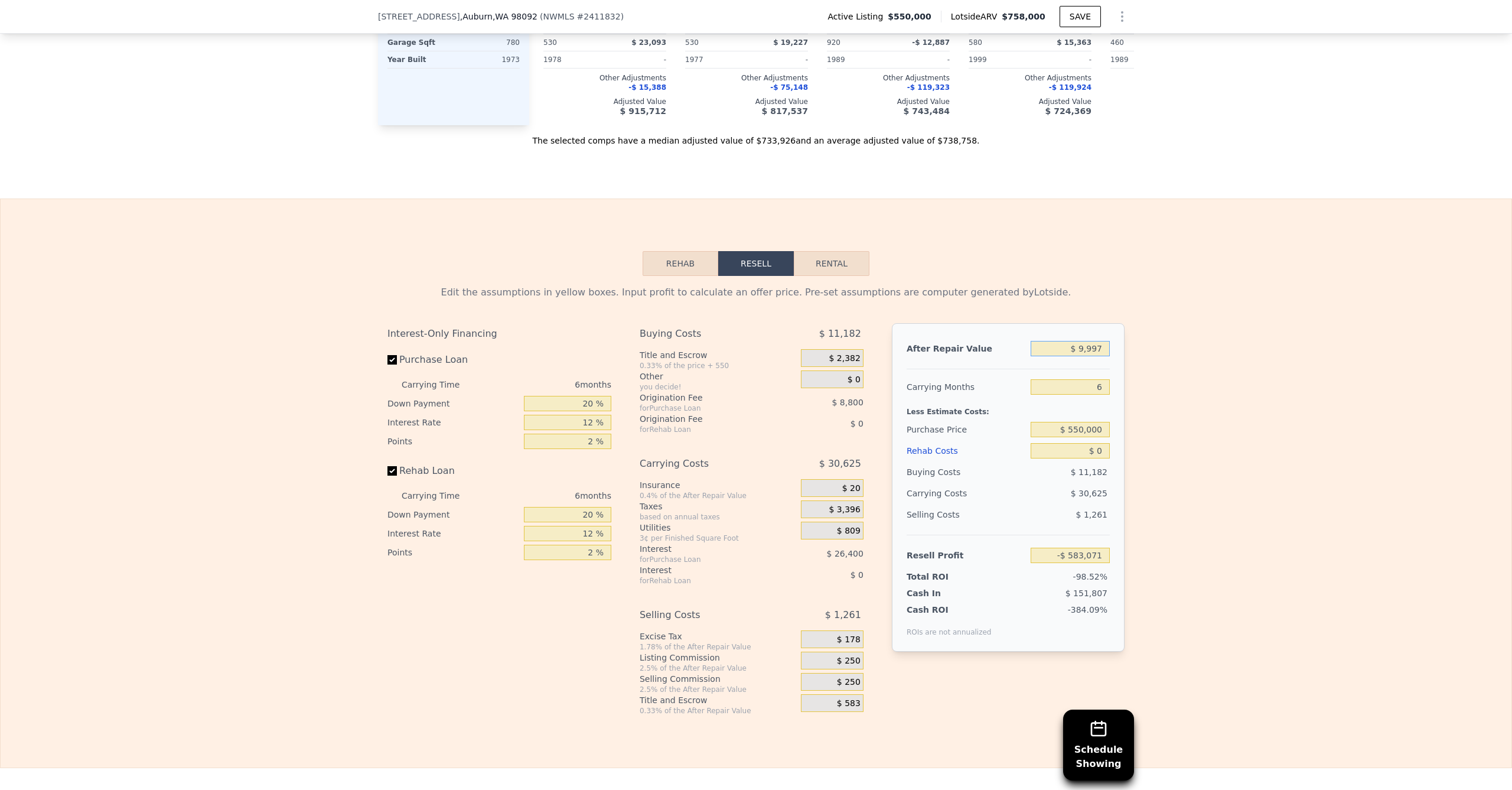
type input "$ 999"
type input "-$ 591,411"
type input "$ 99"
type input "-$ 592,244"
type input "$ 9"
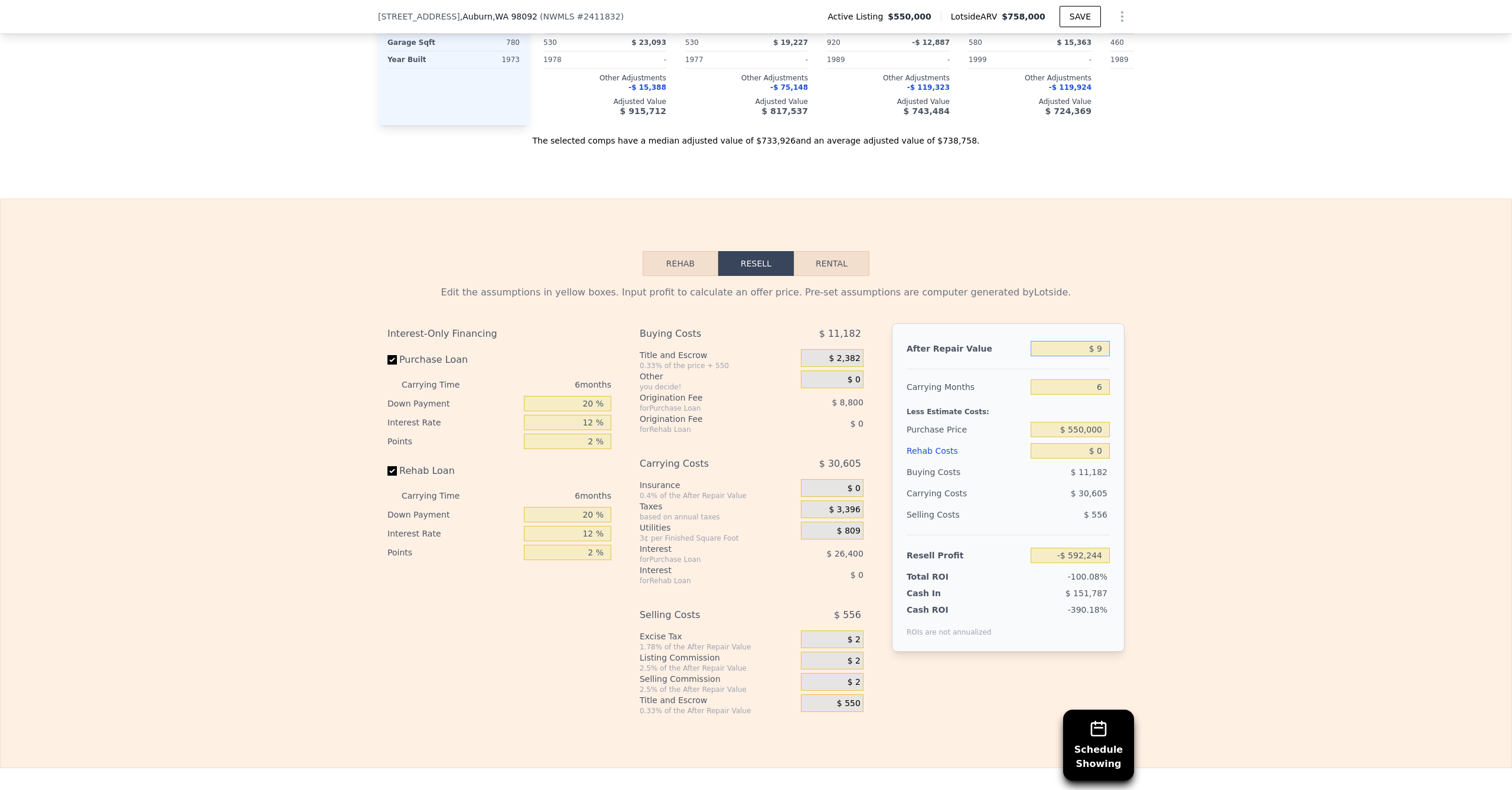
type input "-$ 592,328"
type input "$ 7"
type input "-$ 592,330"
type input "$ 79"
type input "-$ 592,263"
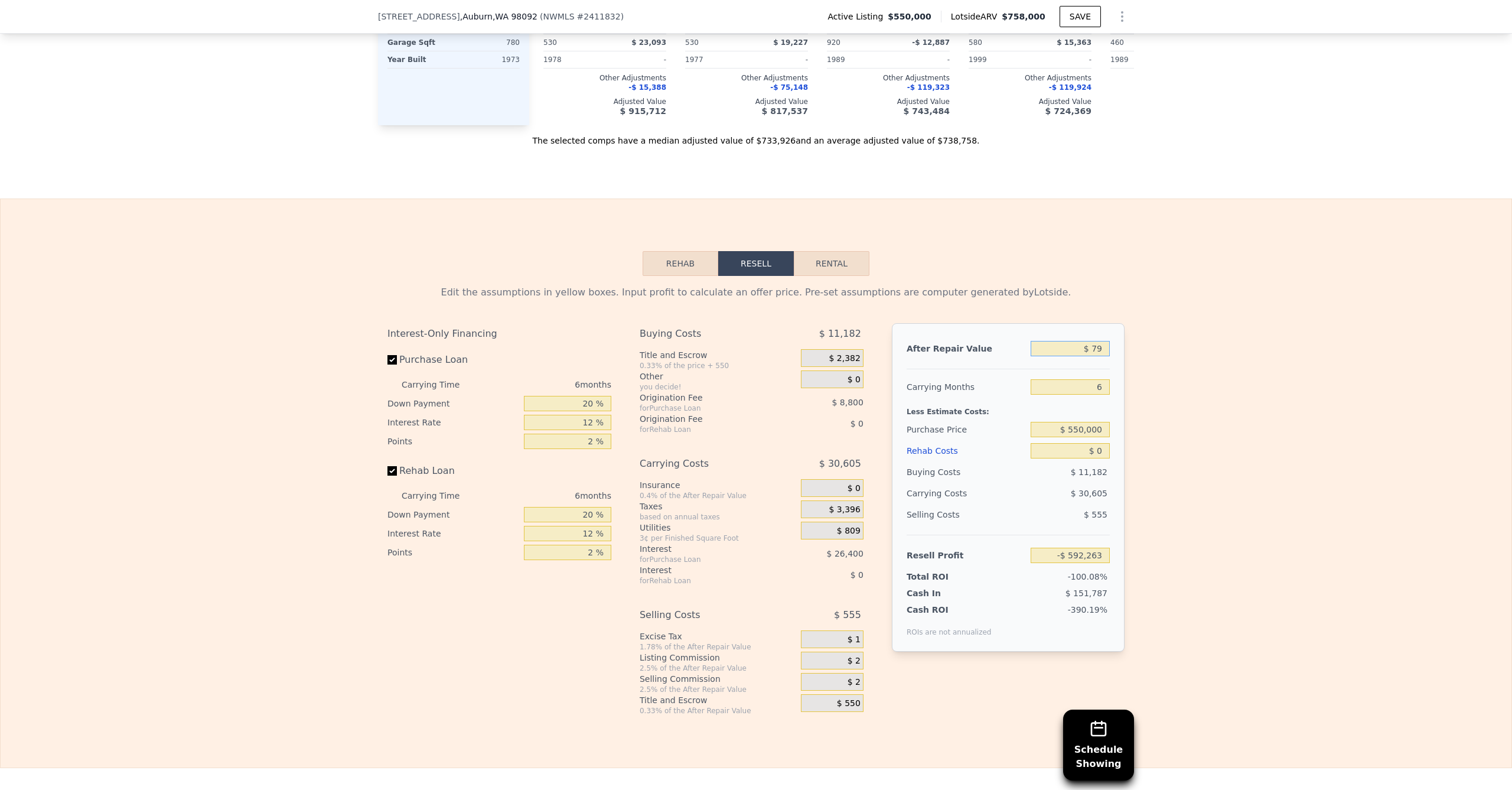
type input "$ 799"
type input "-$ 591,597"
type input "$ 7,999"
type input "-$ 584,923"
type input "$ 799,950"
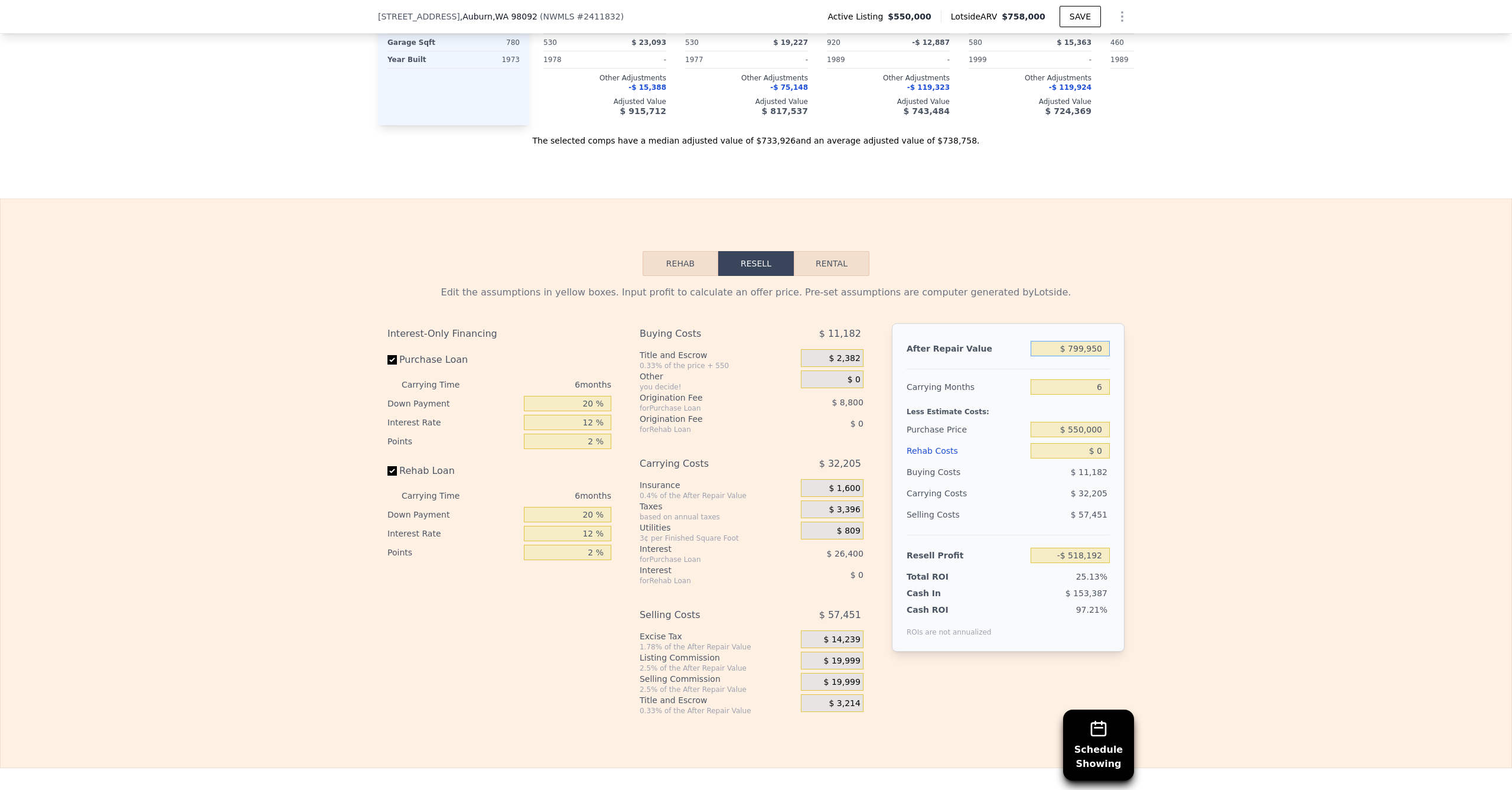
type input "$ 149,112"
click at [1089, 429] on div "After Repair Value $ 799,950 Carrying Months 6 Less Estimate Costs: Purchase Pr…" at bounding box center [1008, 487] width 233 height 328
drag, startPoint x: 1163, startPoint y: 455, endPoint x: 1142, endPoint y: 463, distance: 22.5
click at [1160, 457] on div "Edit the assumptions in yellow boxes. Input profit to calculate an offer price.…" at bounding box center [756, 496] width 1511 height 440
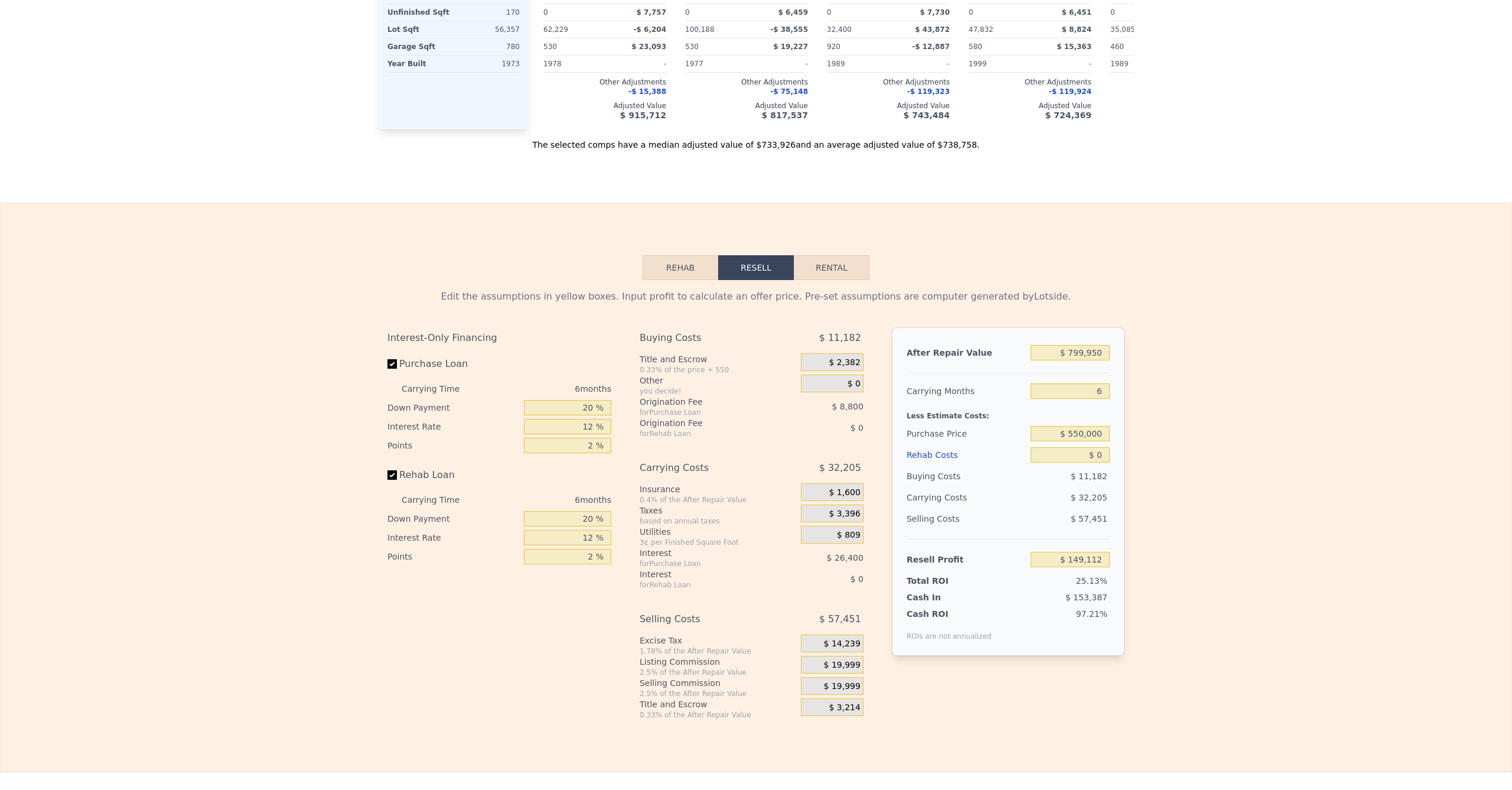
scroll to position [0, 0]
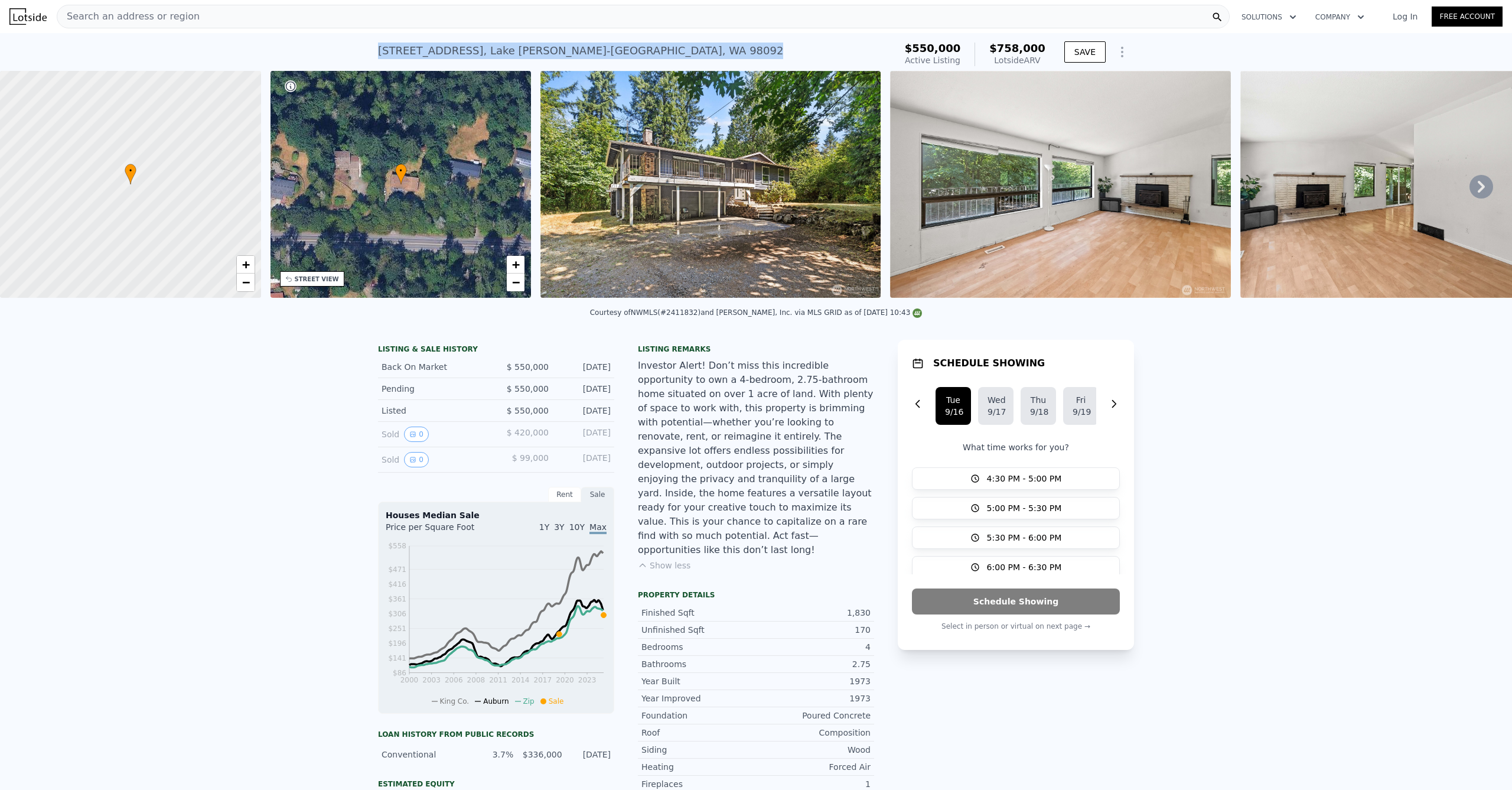
drag, startPoint x: 654, startPoint y: 51, endPoint x: 367, endPoint y: 47, distance: 287.0
click at [367, 47] on div "[STREET_ADDRESS][PERSON_NAME] Active at $550k (~ARV $758k ) $550,000 Active Lis…" at bounding box center [756, 52] width 1512 height 38
copy div "[STREET_ADDRESS][PERSON_NAME]"
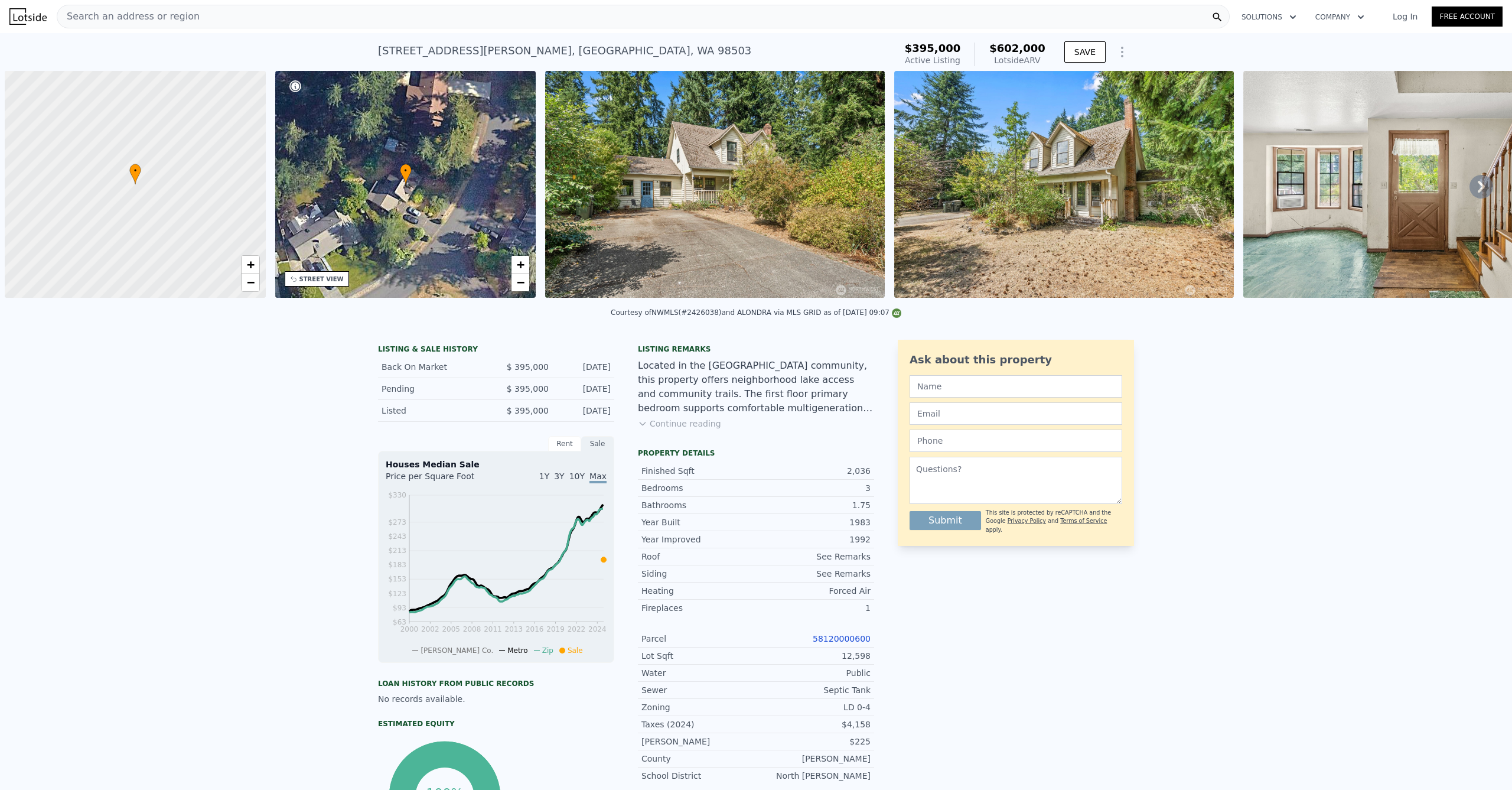
scroll to position [0, 567]
